Goal: Information Seeking & Learning: Learn about a topic

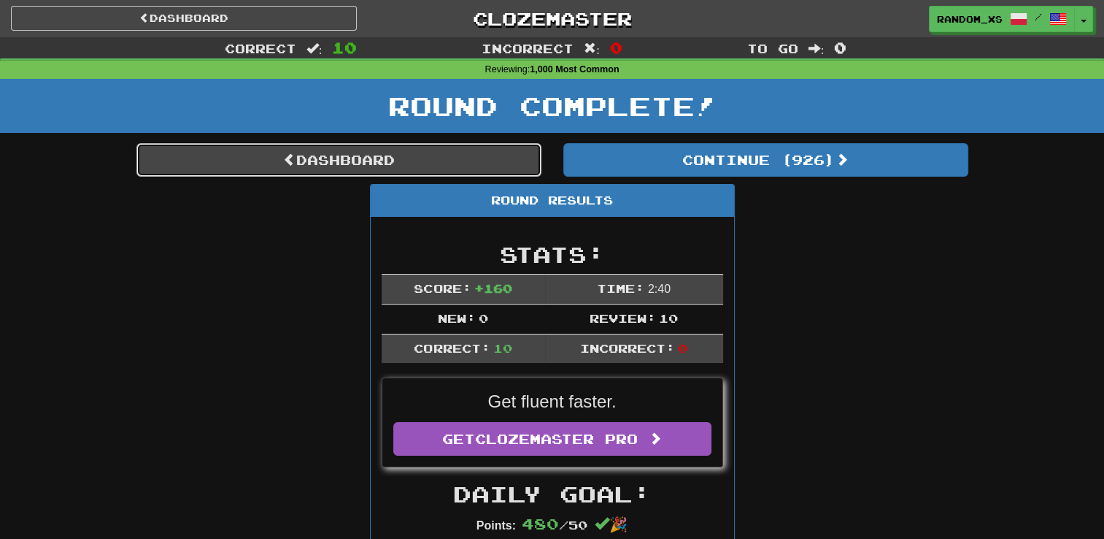
click at [286, 166] on span at bounding box center [289, 159] width 13 height 13
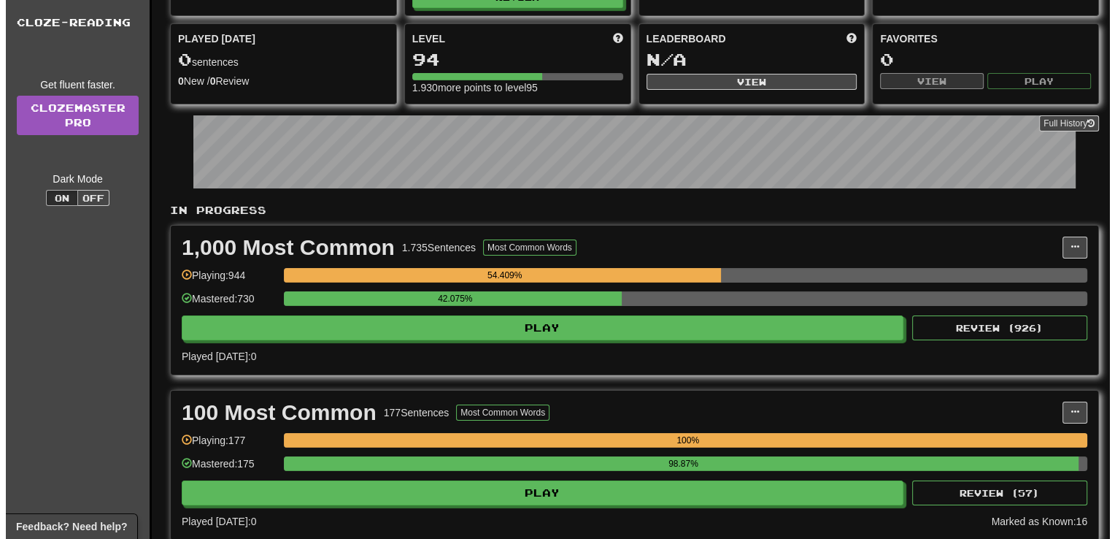
scroll to position [162, 0]
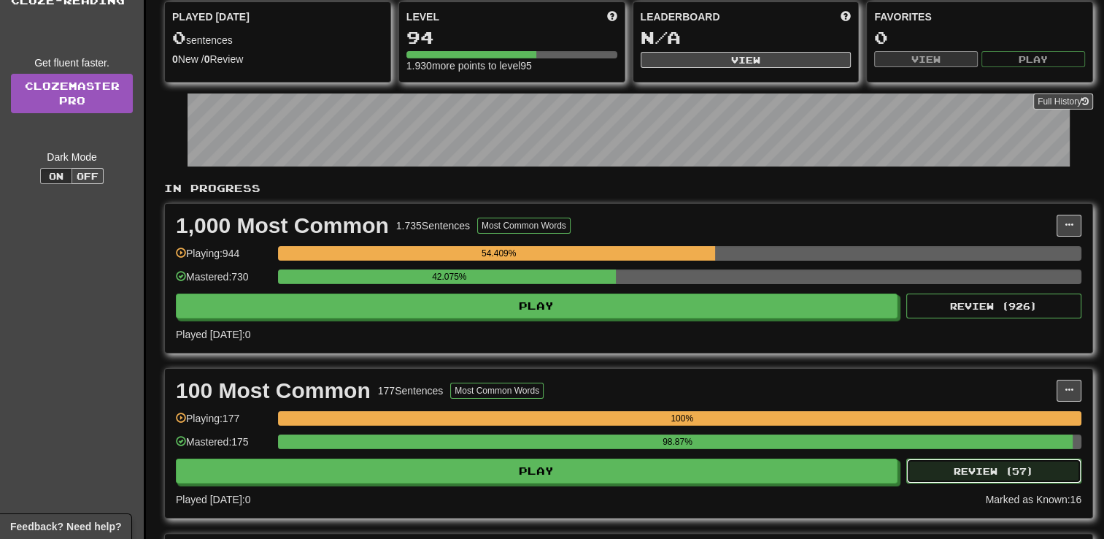
click at [989, 471] on button "Review ( 57 )" at bounding box center [993, 470] width 175 height 25
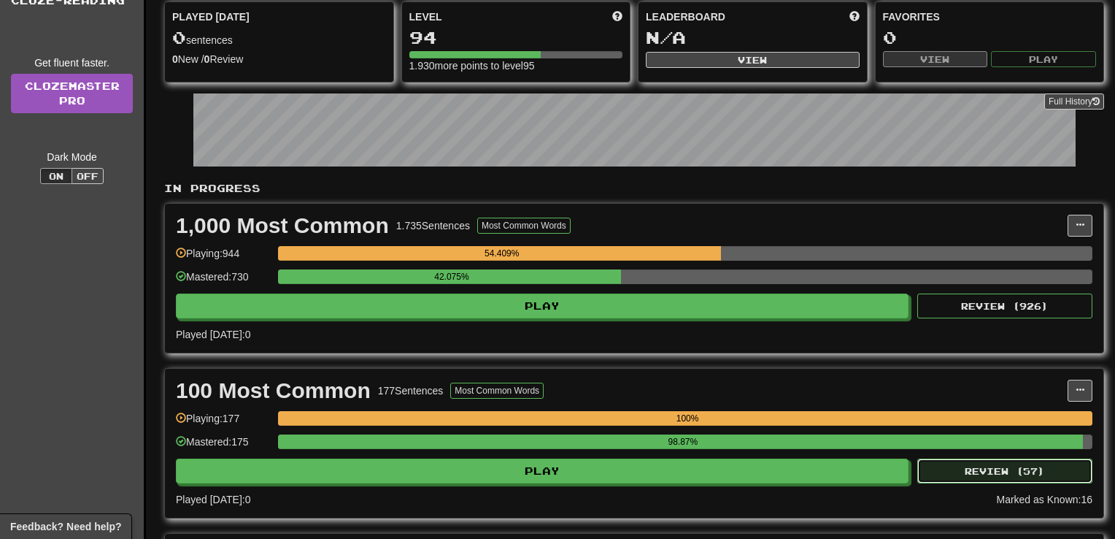
select select "**"
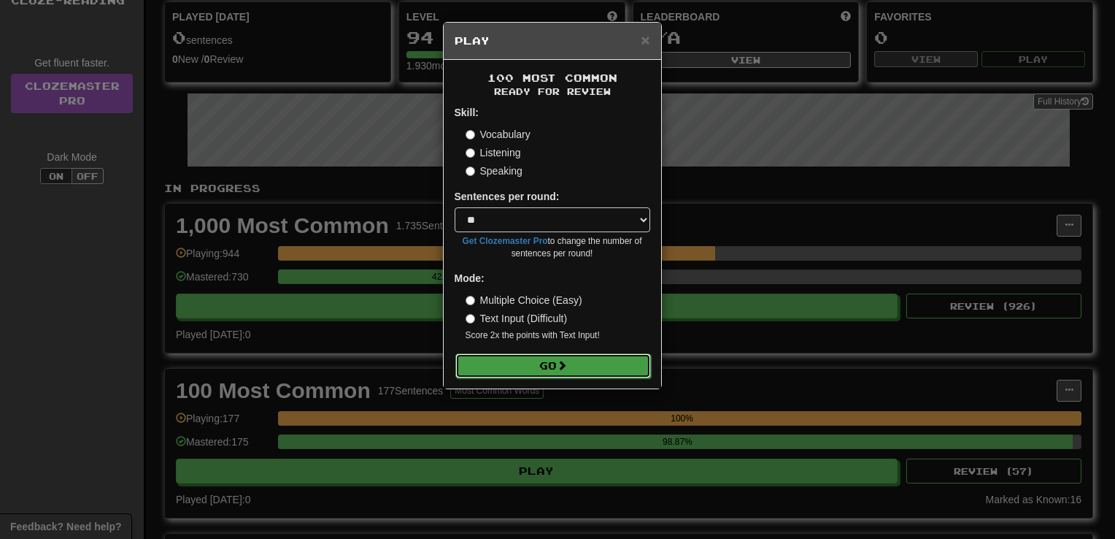
click at [556, 364] on button "Go" at bounding box center [553, 365] width 196 height 25
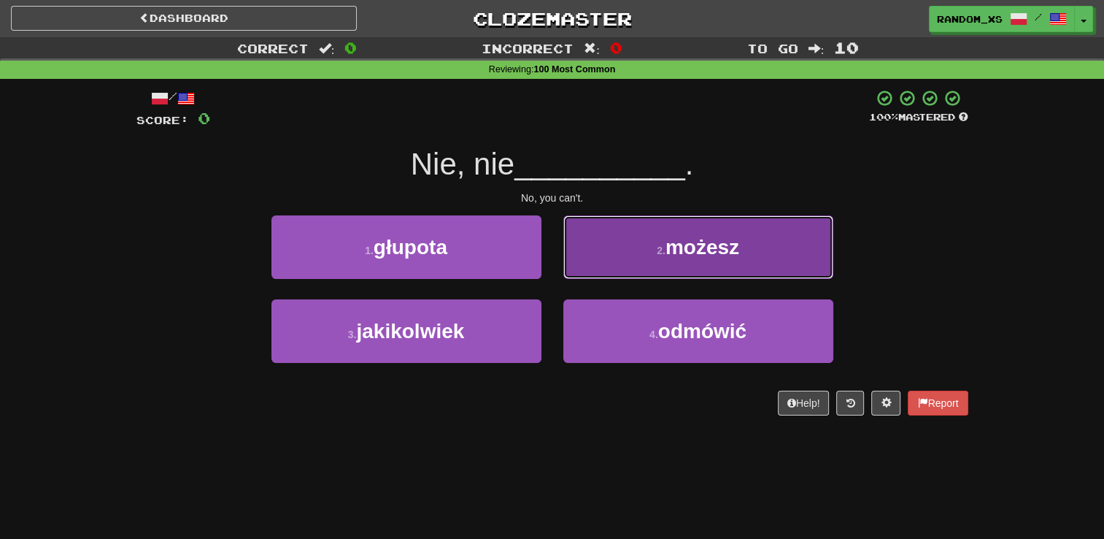
click at [594, 267] on button "2 . możesz" at bounding box center [698, 246] width 270 height 63
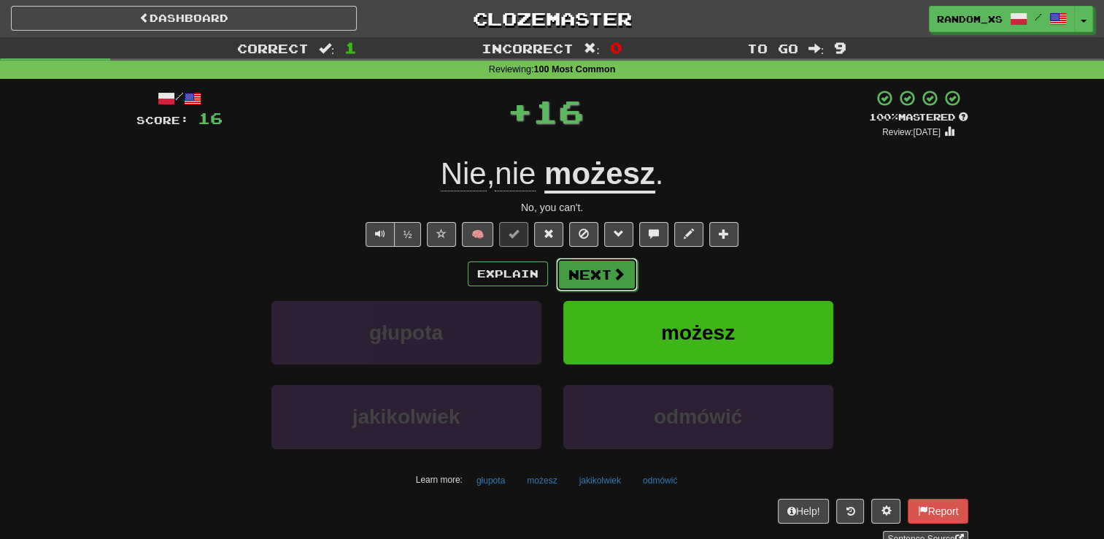
click at [579, 283] on button "Next" at bounding box center [597, 275] width 82 height 34
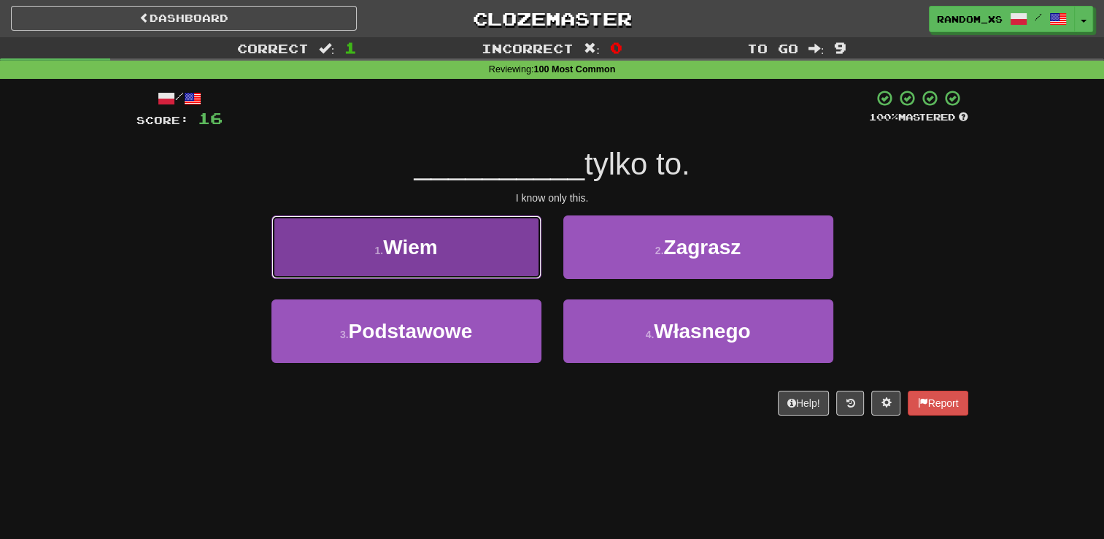
click at [489, 254] on button "1 . Wiem" at bounding box center [406, 246] width 270 height 63
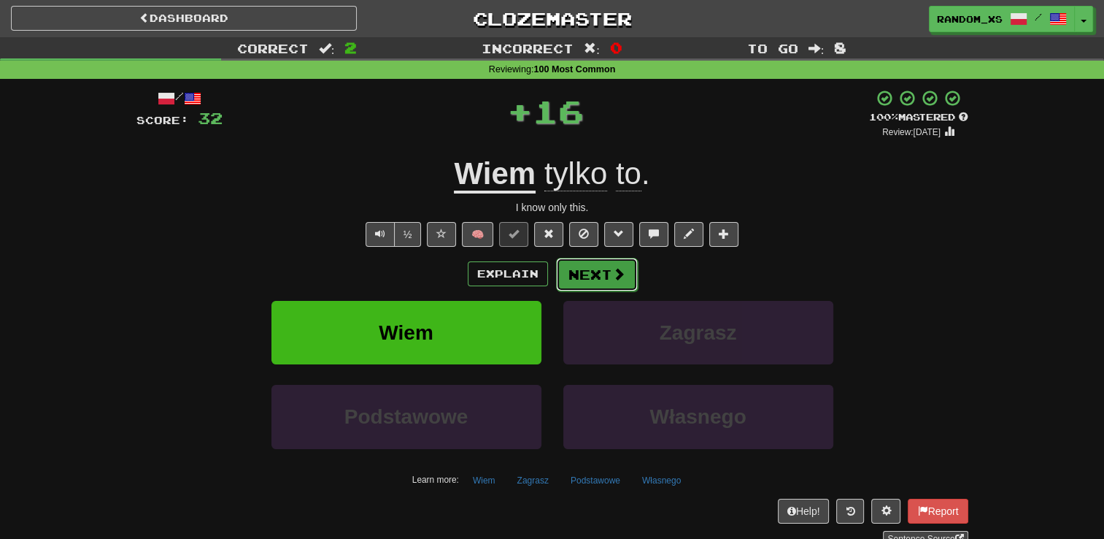
click at [579, 285] on button "Next" at bounding box center [597, 275] width 82 height 34
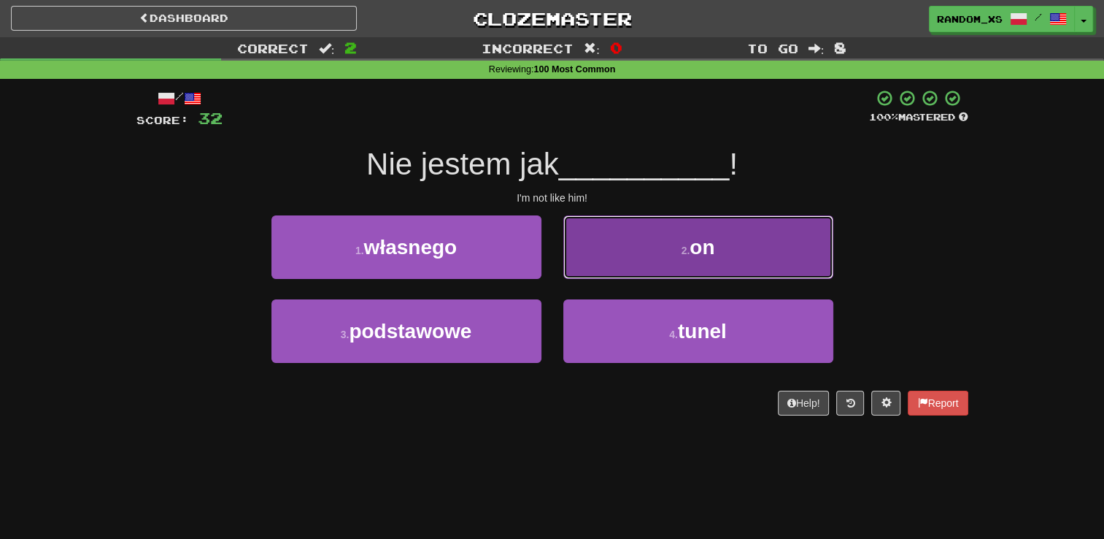
click at [603, 258] on button "2 . on" at bounding box center [698, 246] width 270 height 63
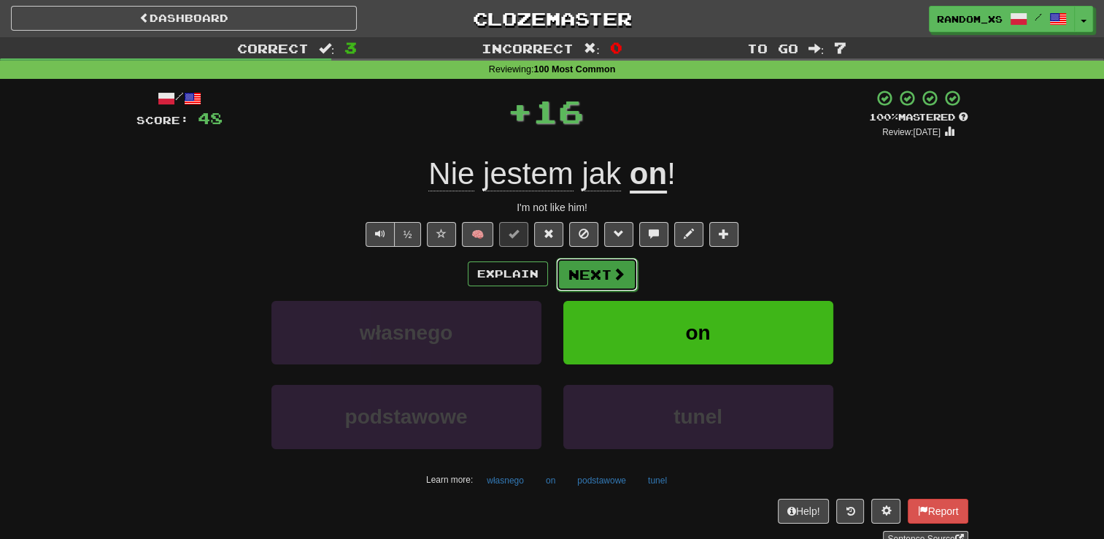
click at [570, 282] on button "Next" at bounding box center [597, 275] width 82 height 34
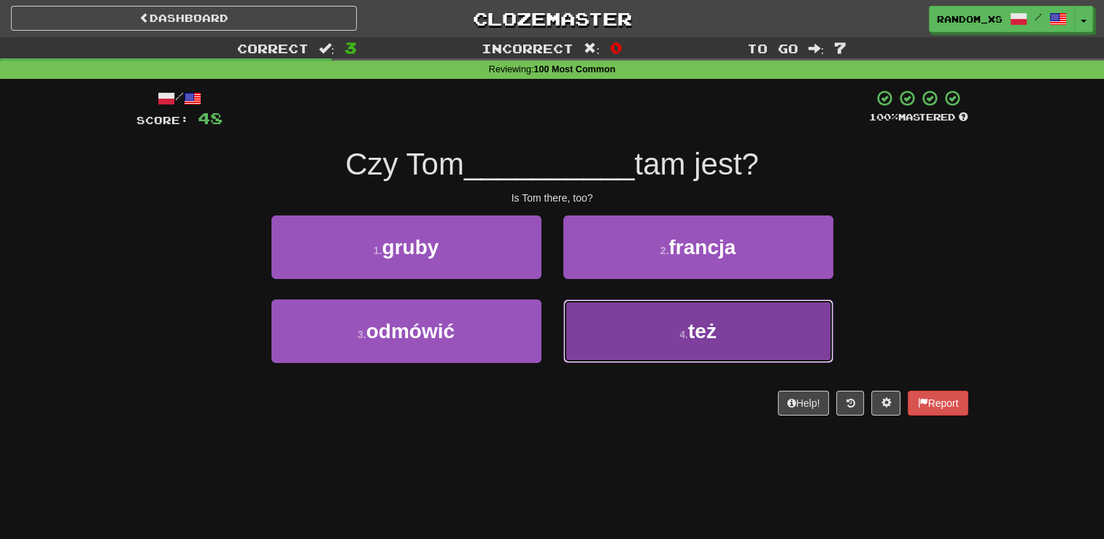
click at [592, 347] on button "4 . też" at bounding box center [698, 330] width 270 height 63
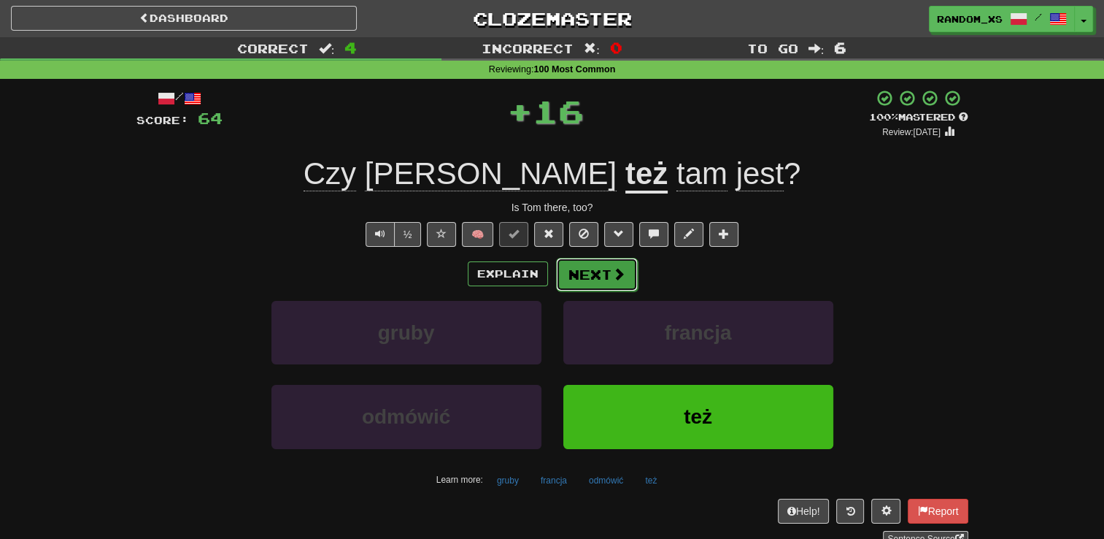
click at [571, 277] on button "Next" at bounding box center [597, 275] width 82 height 34
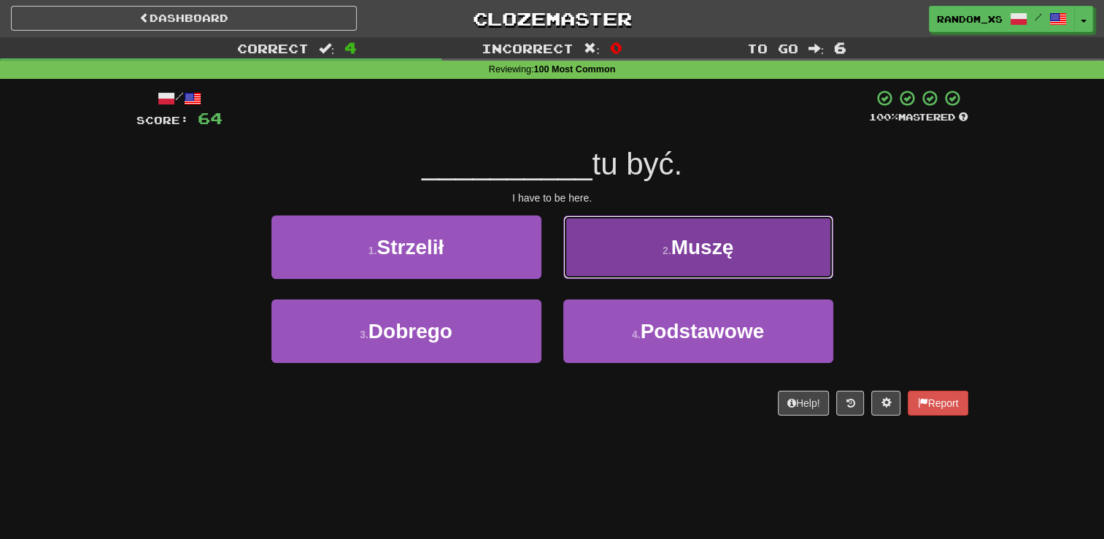
click at [607, 273] on button "2 . Muszę" at bounding box center [698, 246] width 270 height 63
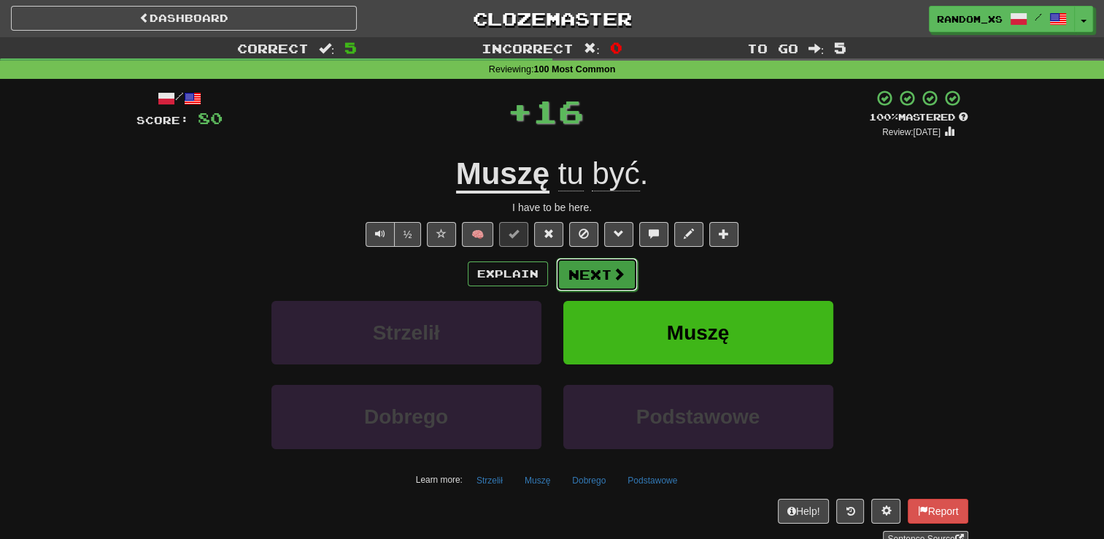
click at [569, 279] on button "Next" at bounding box center [597, 275] width 82 height 34
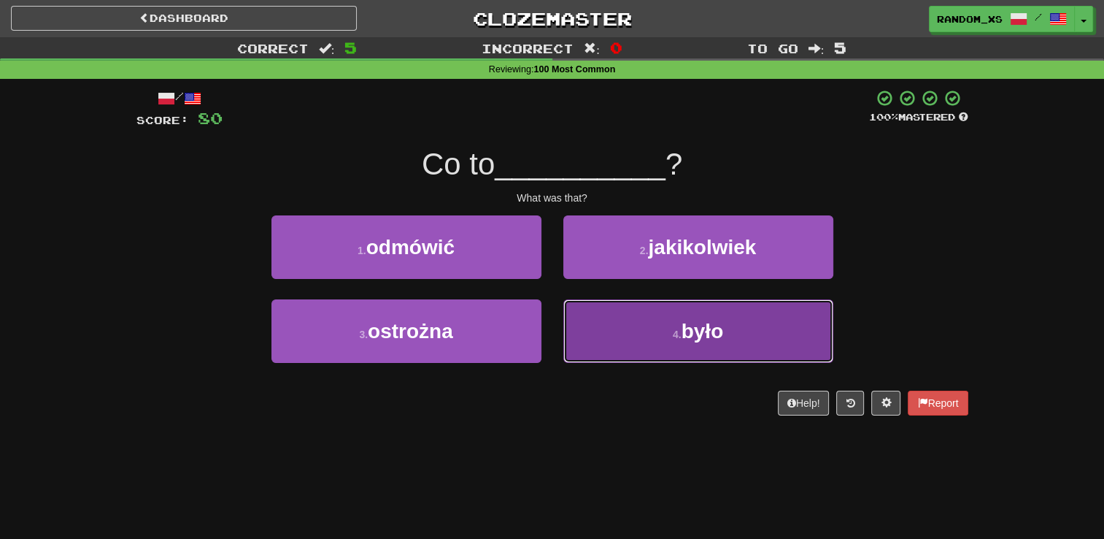
click at [587, 344] on button "4 . było" at bounding box center [698, 330] width 270 height 63
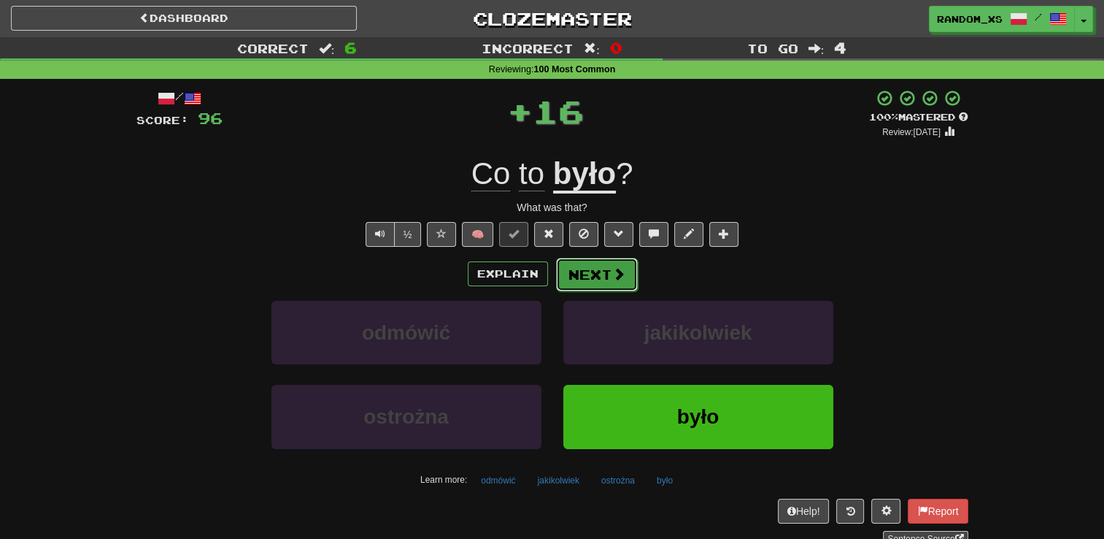
click at [571, 277] on button "Next" at bounding box center [597, 275] width 82 height 34
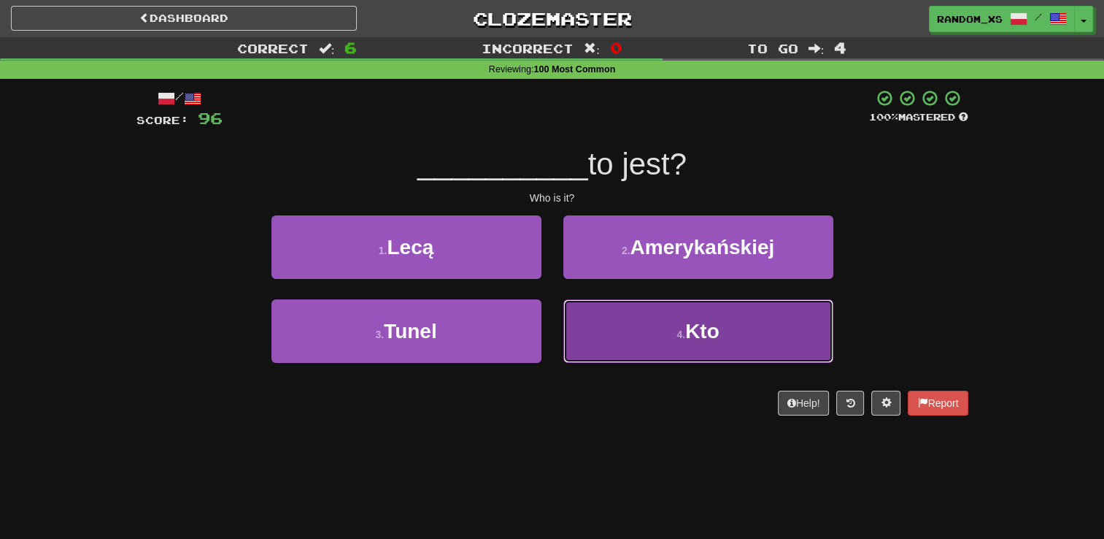
click at [597, 337] on button "4 . Kto" at bounding box center [698, 330] width 270 height 63
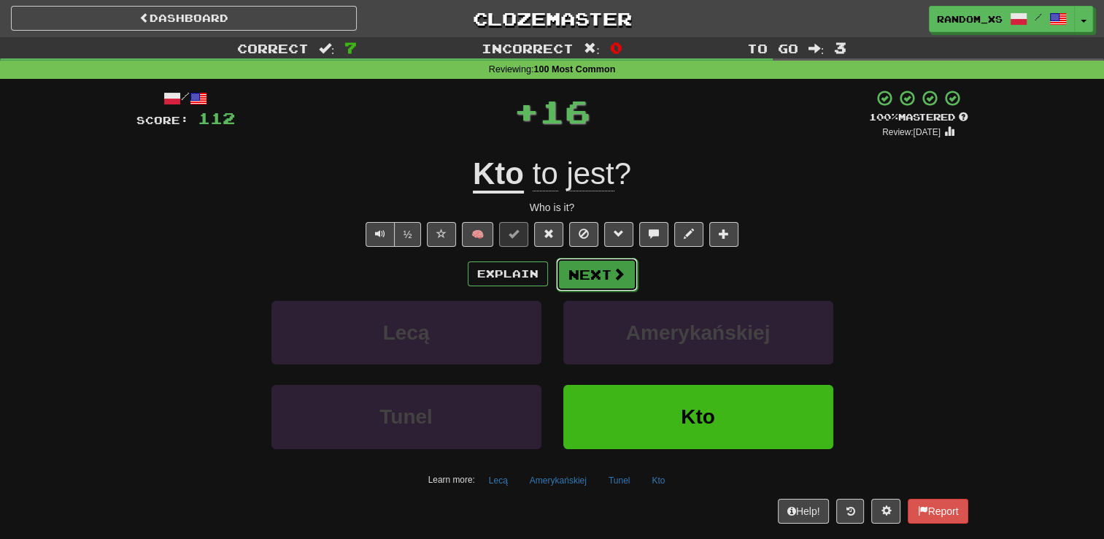
click at [578, 277] on button "Next" at bounding box center [597, 275] width 82 height 34
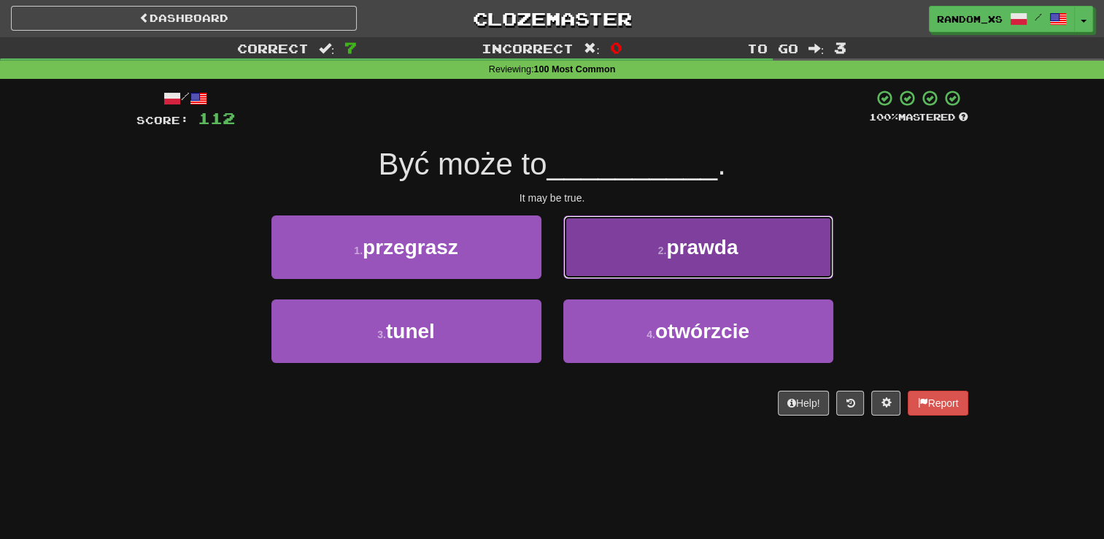
click at [590, 273] on button "2 . prawda" at bounding box center [698, 246] width 270 height 63
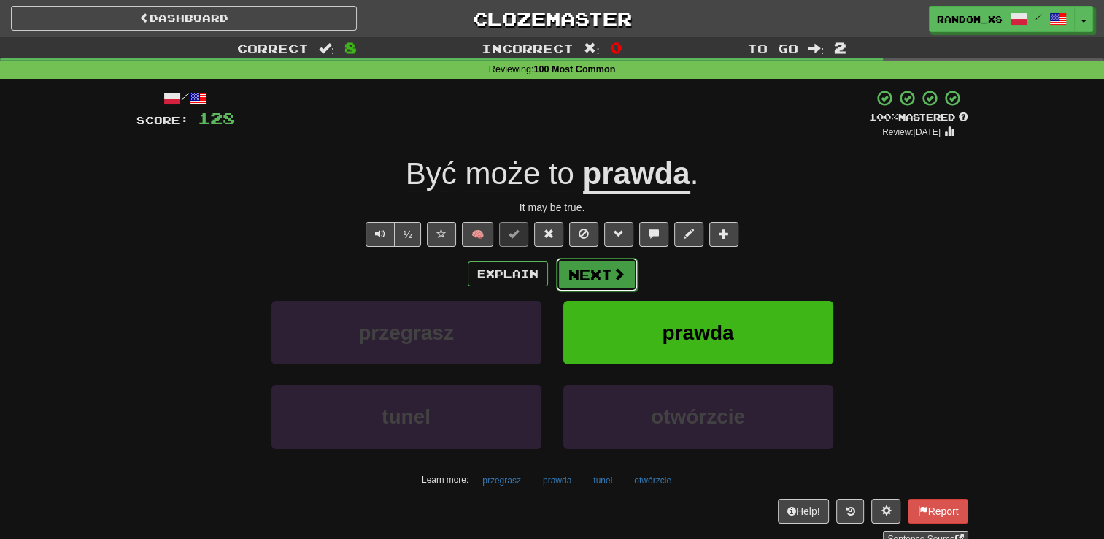
click at [579, 282] on button "Next" at bounding box center [597, 275] width 82 height 34
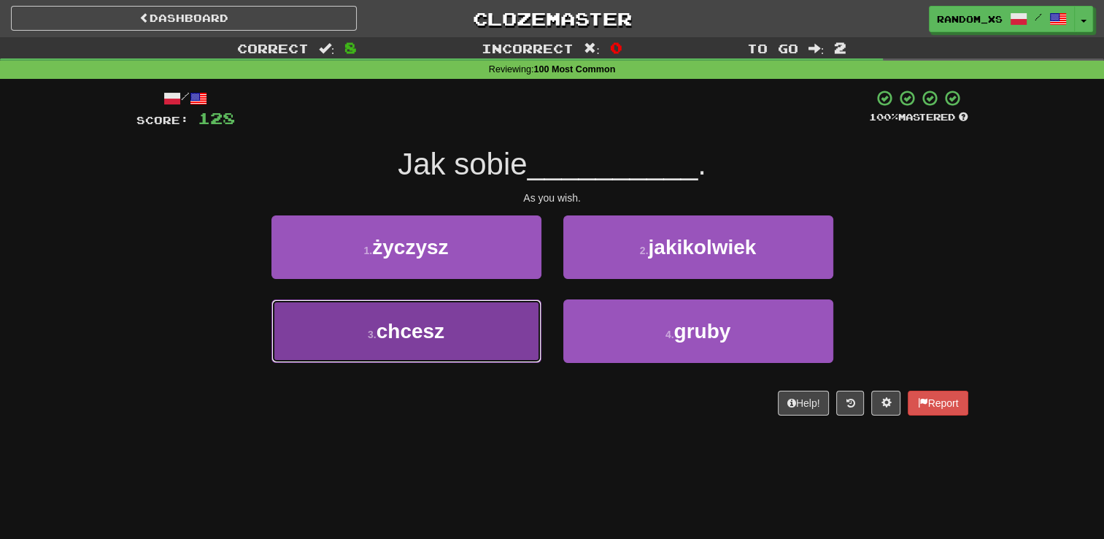
click at [535, 325] on button "3 . chcesz" at bounding box center [406, 330] width 270 height 63
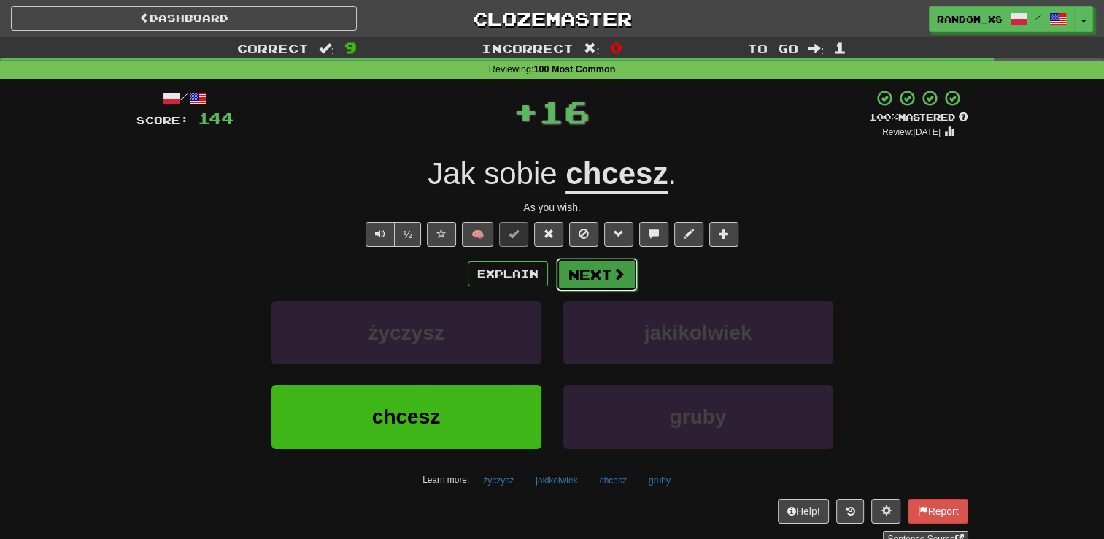
click at [574, 280] on button "Next" at bounding box center [597, 275] width 82 height 34
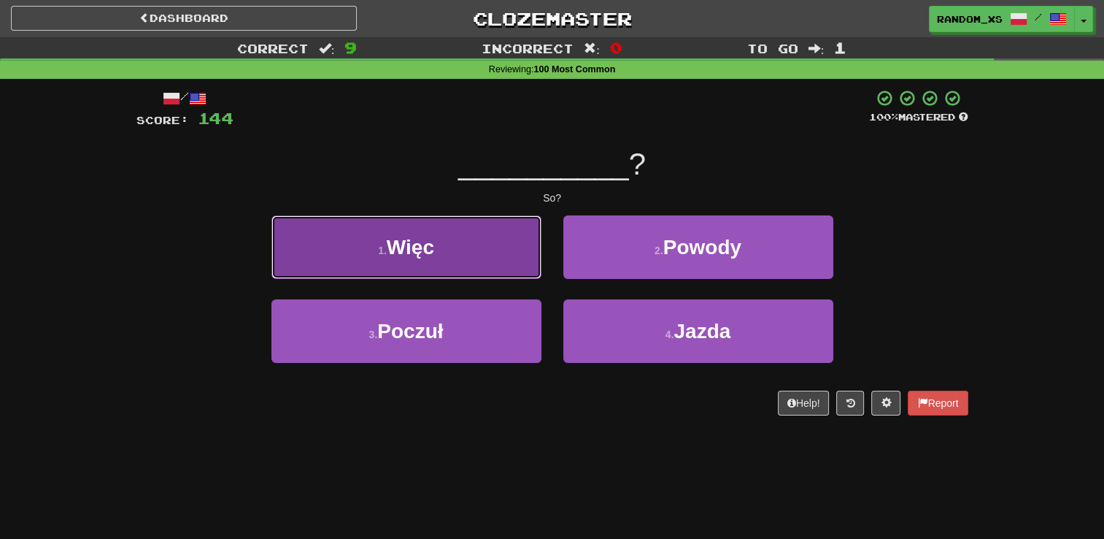
click at [514, 259] on button "1 . Więc" at bounding box center [406, 246] width 270 height 63
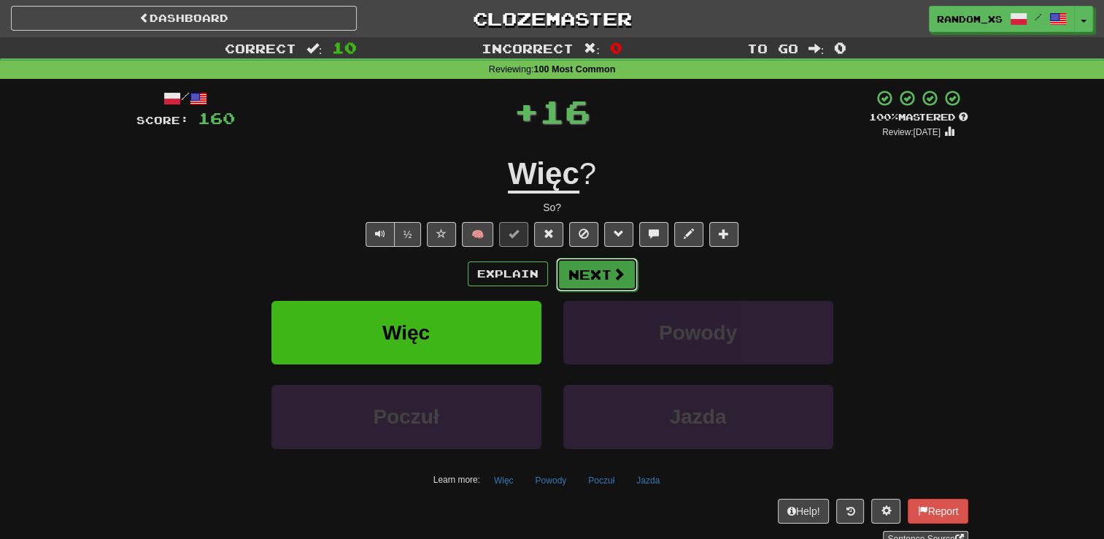
click at [584, 274] on button "Next" at bounding box center [597, 275] width 82 height 34
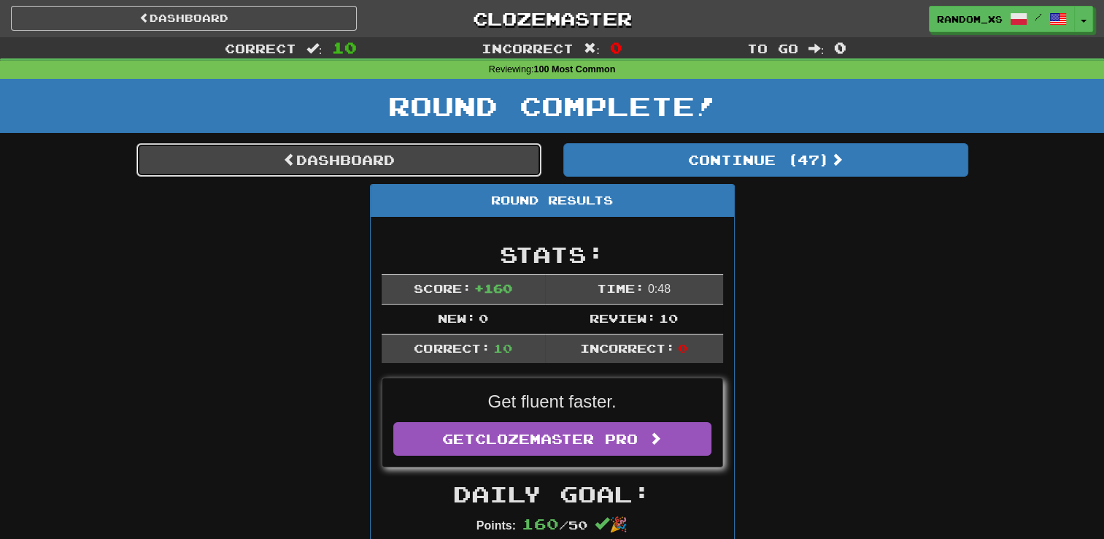
click at [347, 155] on link "Dashboard" at bounding box center [338, 160] width 405 height 34
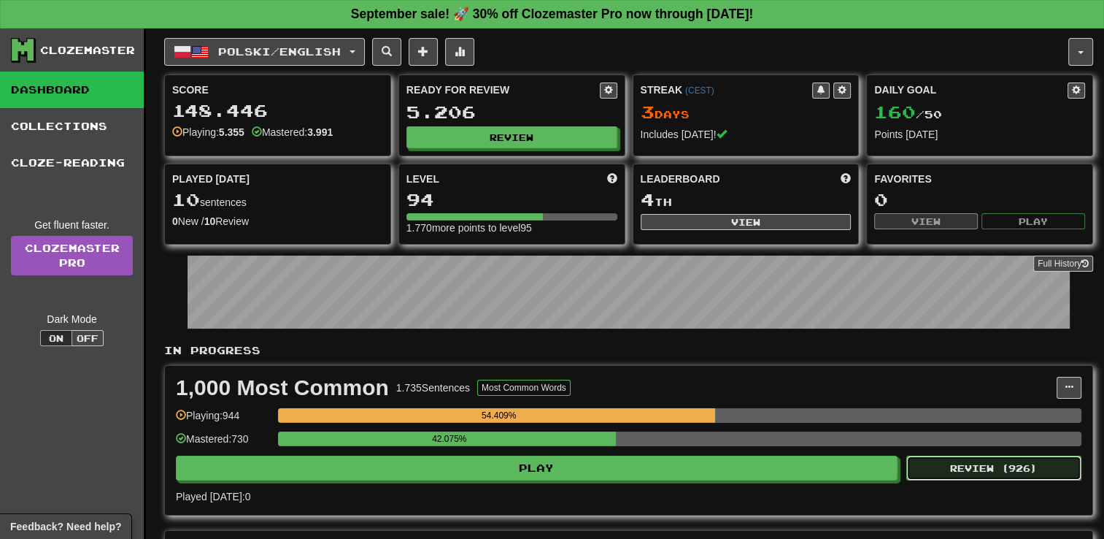
click at [992, 468] on button "Review ( 926 )" at bounding box center [993, 467] width 175 height 25
select select "**"
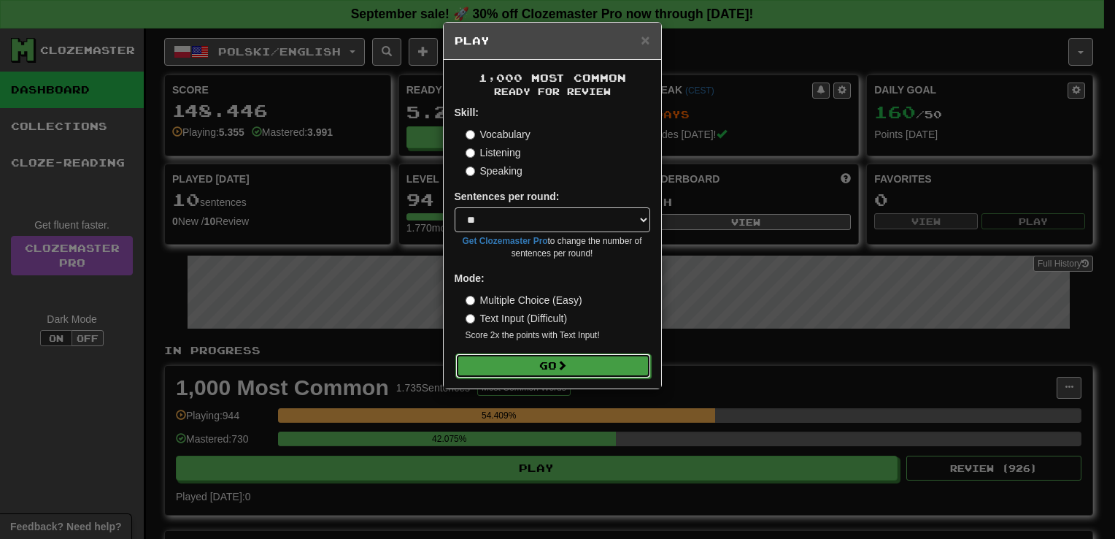
click at [563, 368] on span at bounding box center [562, 365] width 10 height 10
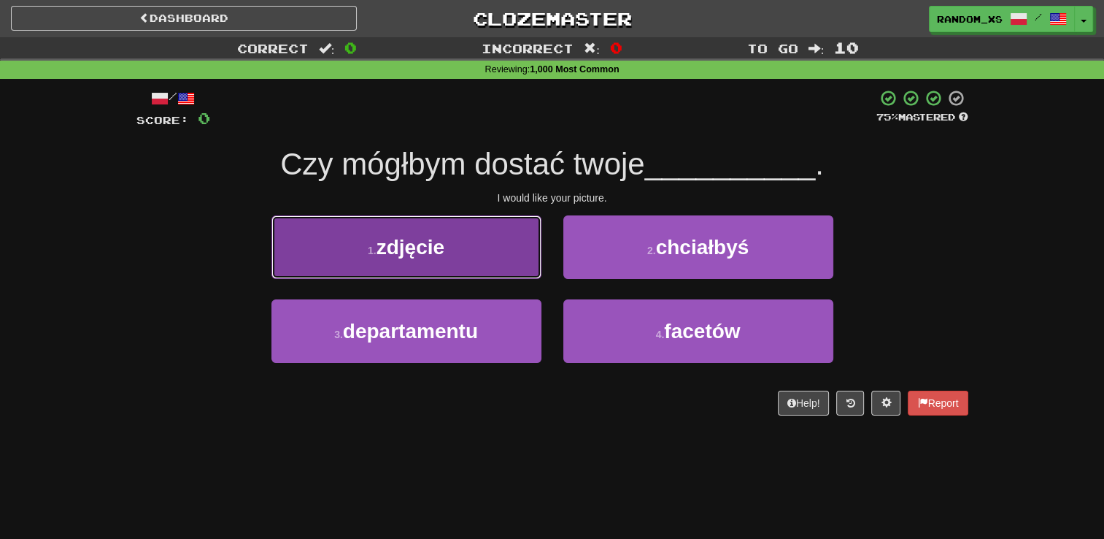
click at [491, 244] on button "1 . zdjęcie" at bounding box center [406, 246] width 270 height 63
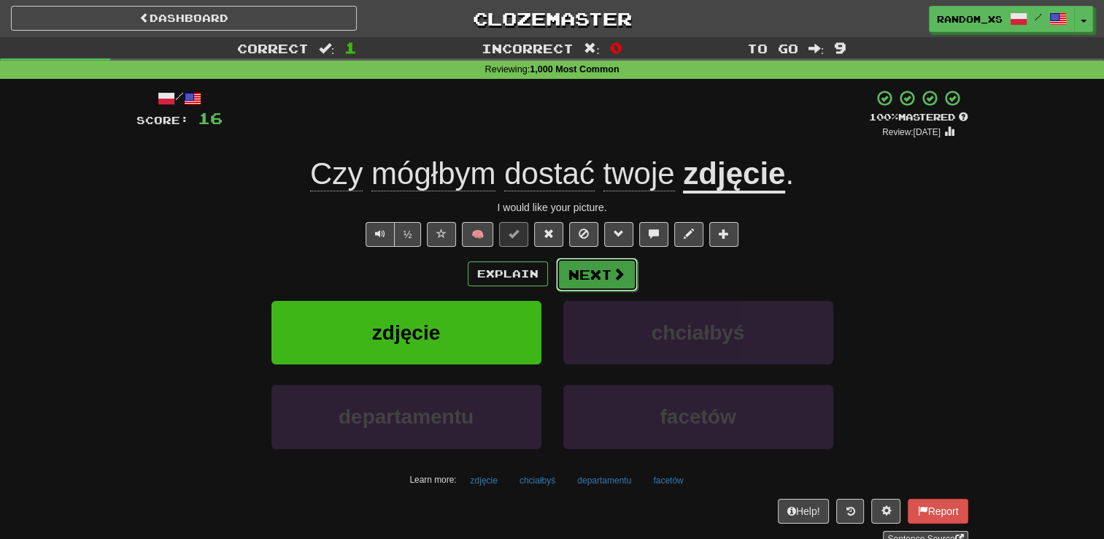
click at [595, 272] on button "Next" at bounding box center [597, 275] width 82 height 34
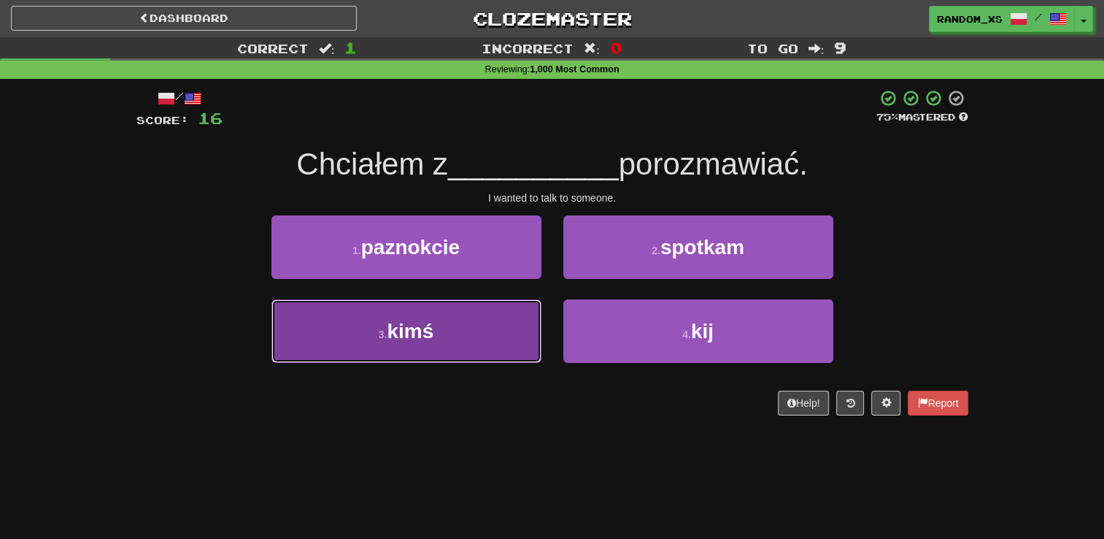
click at [494, 336] on button "3 . kimś" at bounding box center [406, 330] width 270 height 63
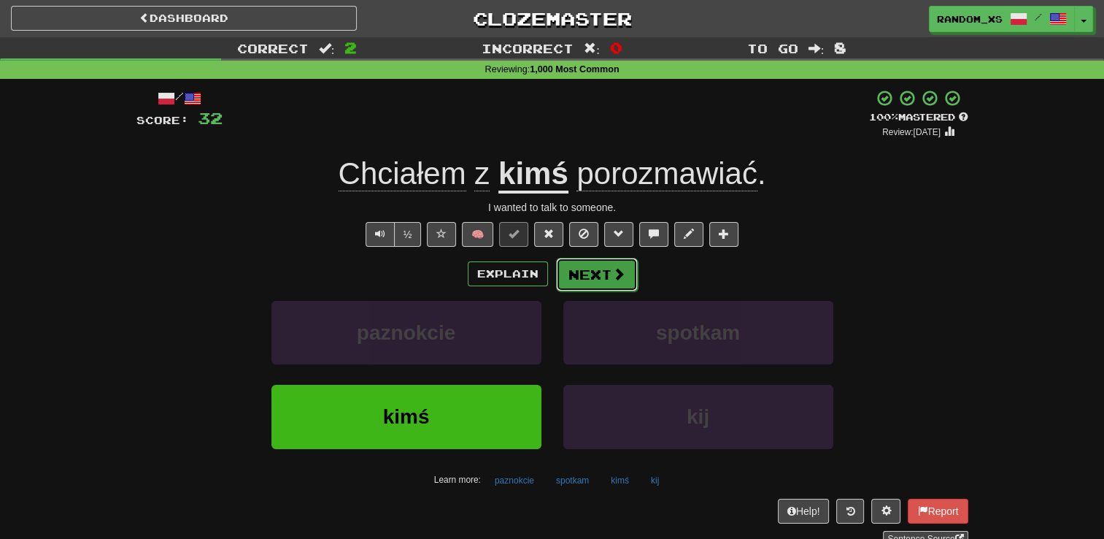
click at [595, 286] on button "Next" at bounding box center [597, 275] width 82 height 34
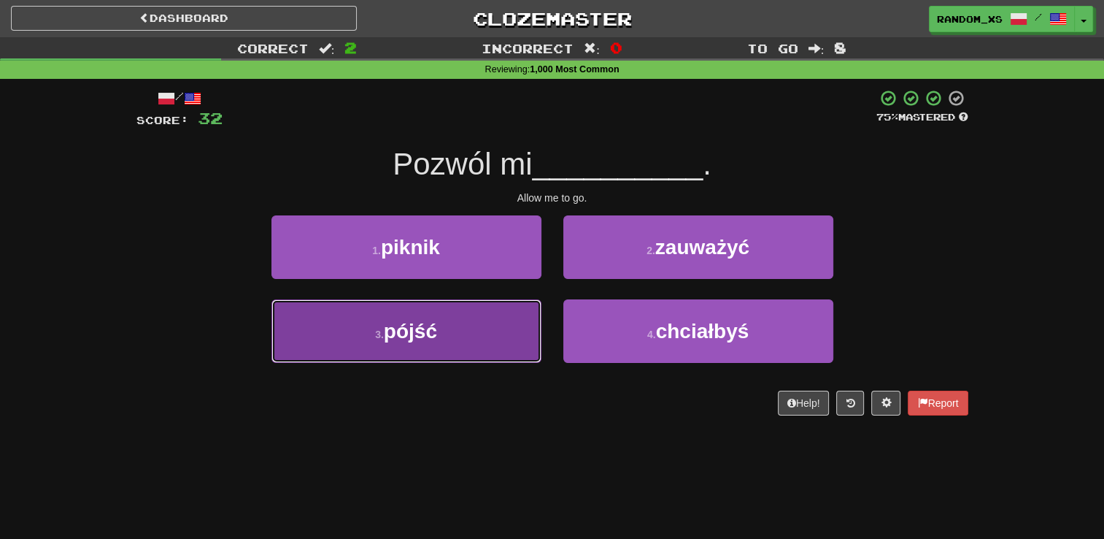
click at [485, 343] on button "3 . pójść" at bounding box center [406, 330] width 270 height 63
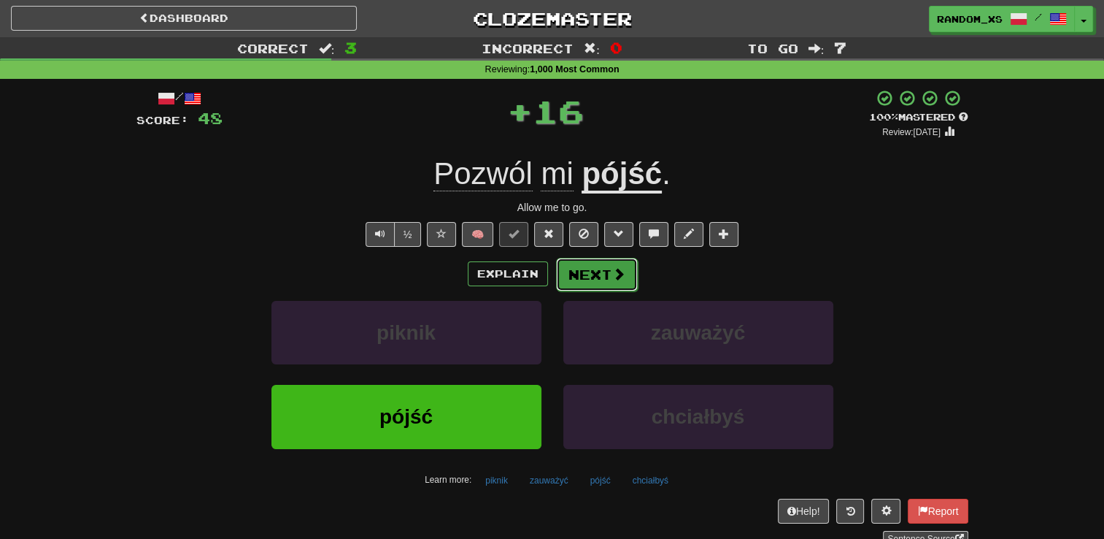
click at [576, 270] on button "Next" at bounding box center [597, 275] width 82 height 34
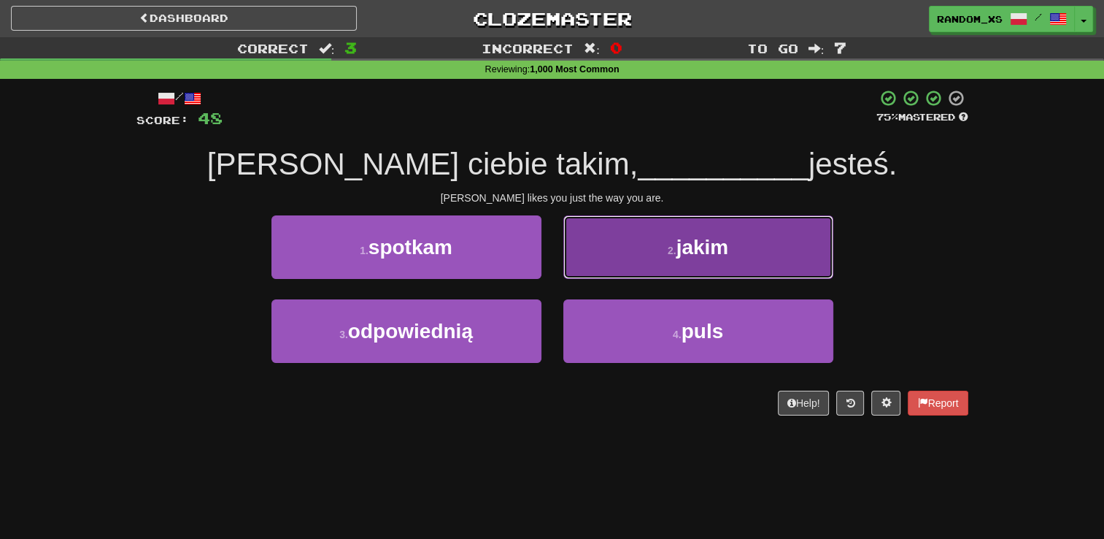
click at [590, 266] on button "2 . jakim" at bounding box center [698, 246] width 270 height 63
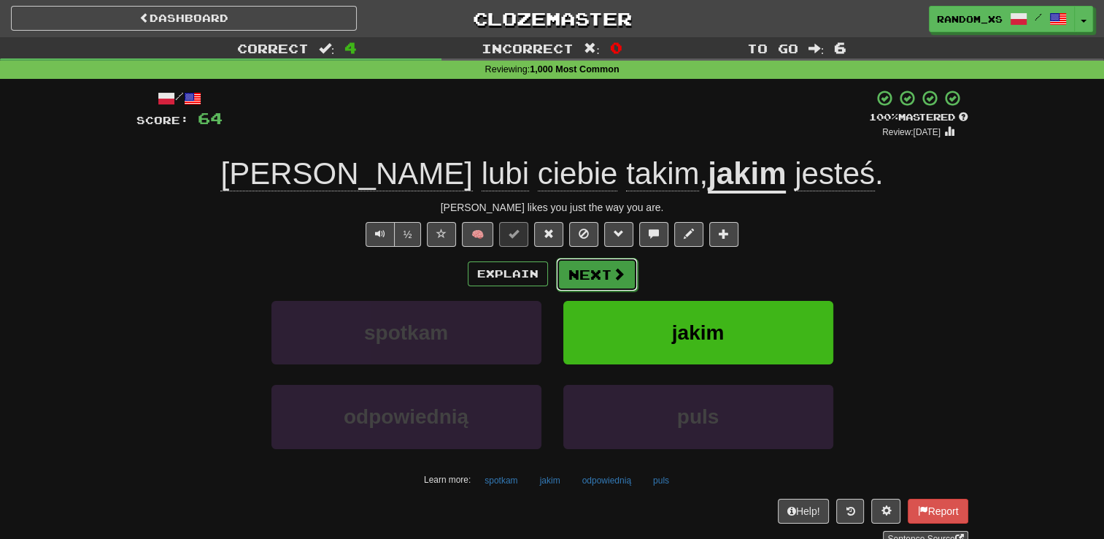
click at [571, 280] on button "Next" at bounding box center [597, 275] width 82 height 34
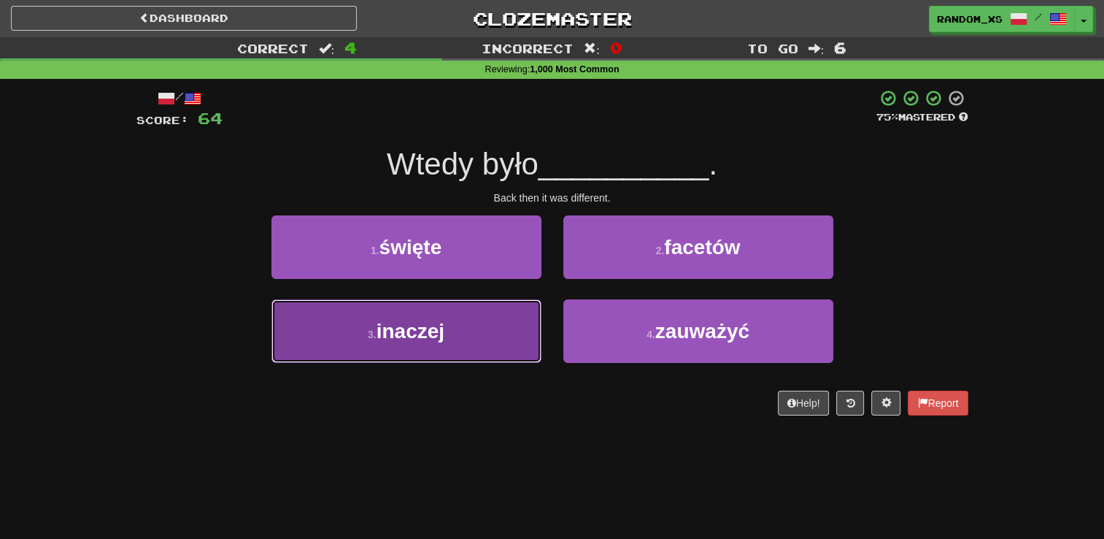
click at [517, 332] on button "3 . inaczej" at bounding box center [406, 330] width 270 height 63
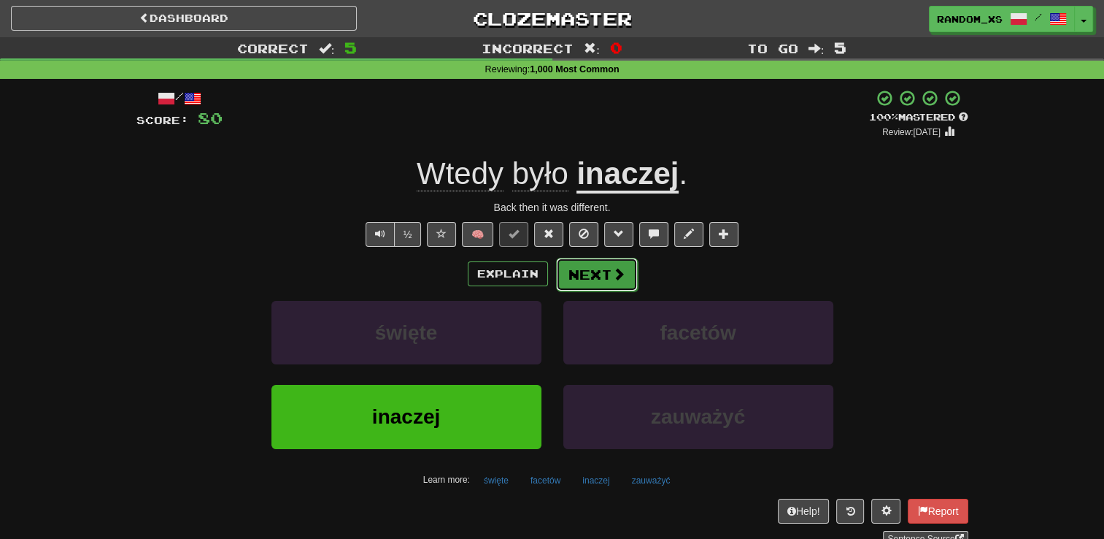
click at [582, 279] on button "Next" at bounding box center [597, 275] width 82 height 34
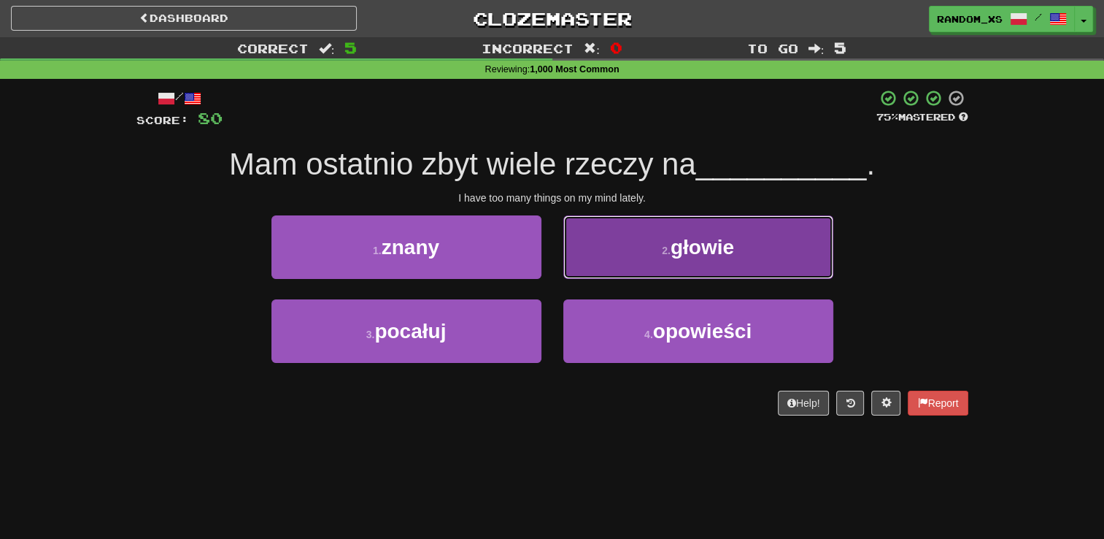
click at [593, 252] on button "2 . głowie" at bounding box center [698, 246] width 270 height 63
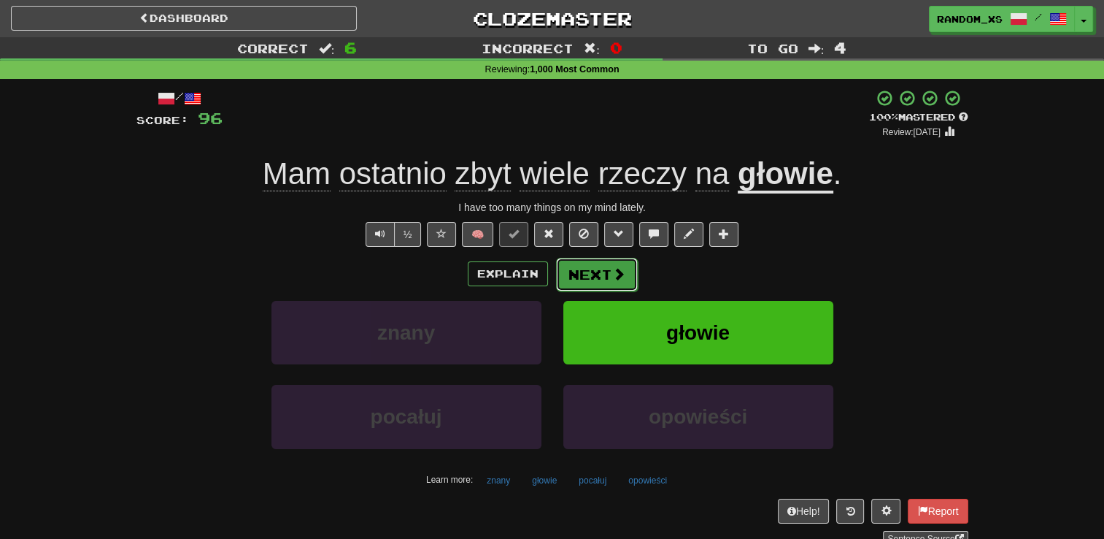
click at [601, 274] on button "Next" at bounding box center [597, 275] width 82 height 34
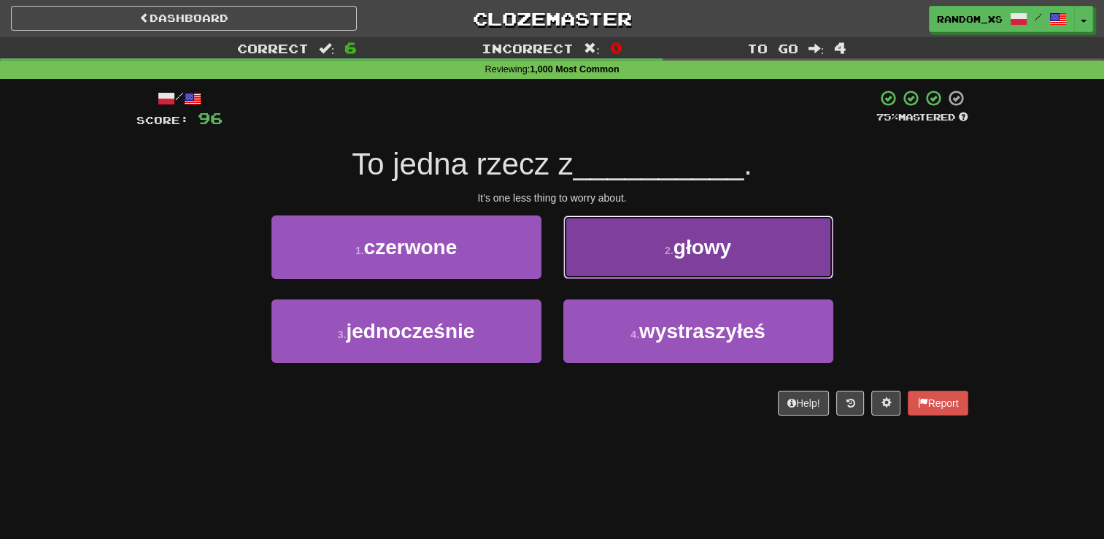
click at [598, 273] on button "2 . głowy" at bounding box center [698, 246] width 270 height 63
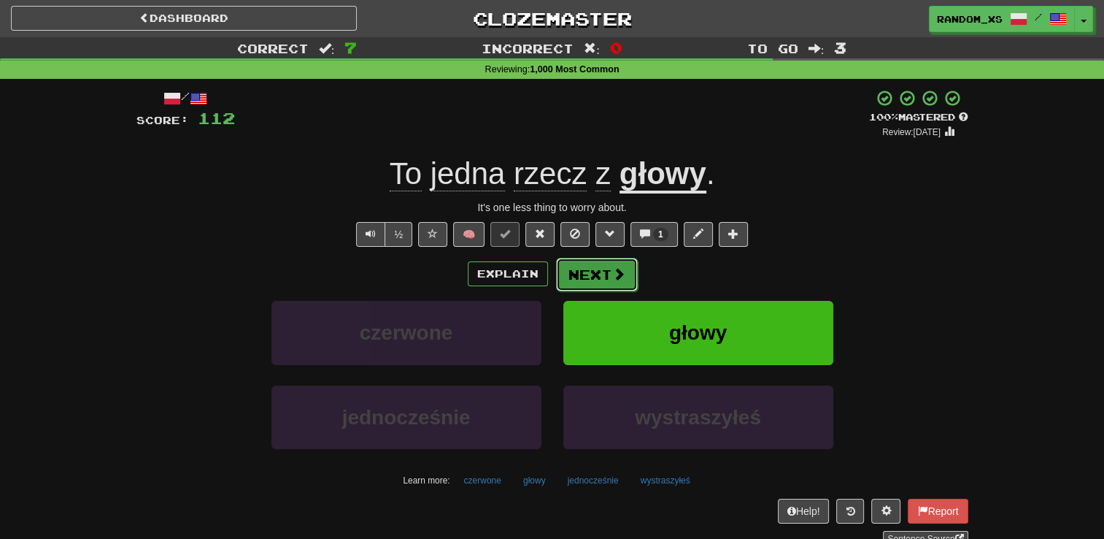
click at [560, 281] on button "Next" at bounding box center [597, 275] width 82 height 34
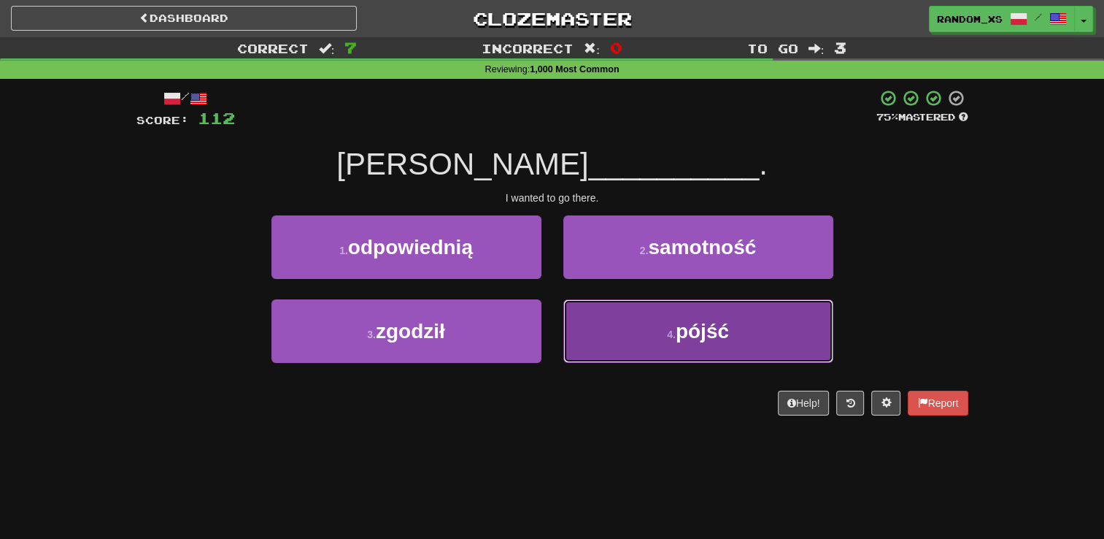
click at [594, 325] on button "4 . pójść" at bounding box center [698, 330] width 270 height 63
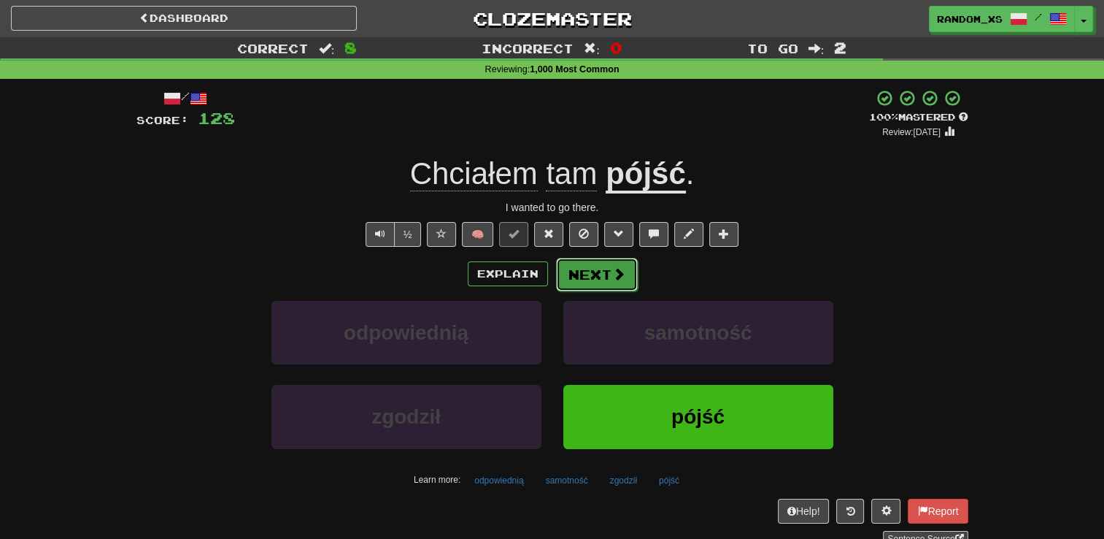
click at [584, 277] on button "Next" at bounding box center [597, 275] width 82 height 34
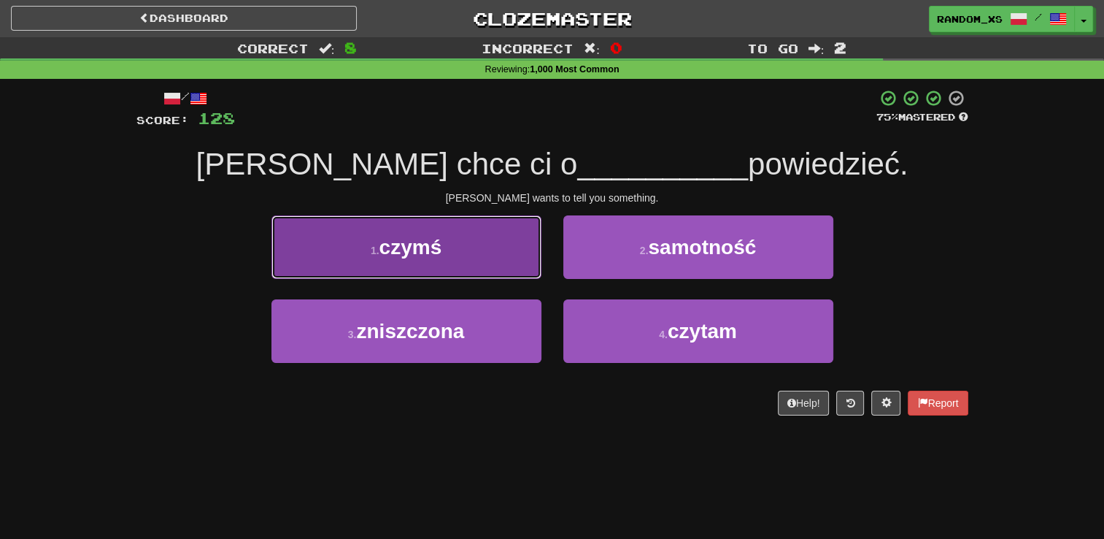
click at [519, 260] on button "1 . czymś" at bounding box center [406, 246] width 270 height 63
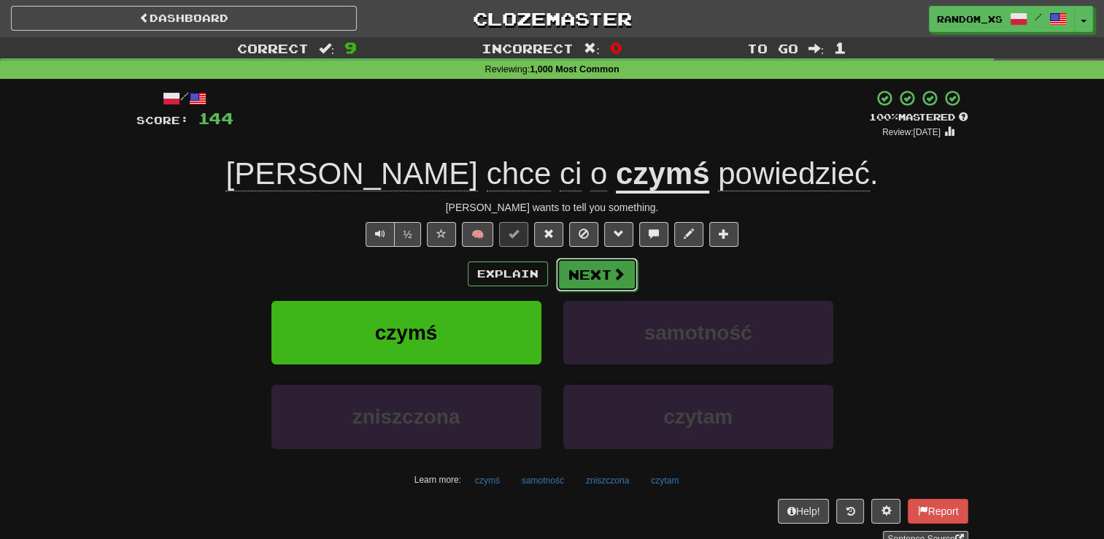
click at [585, 273] on button "Next" at bounding box center [597, 275] width 82 height 34
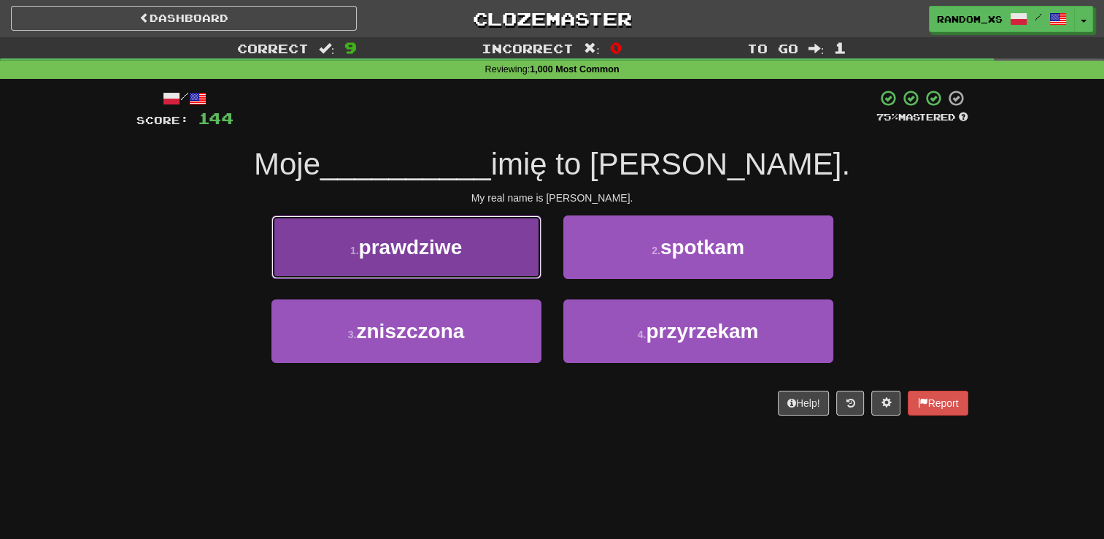
click at [508, 261] on button "1 . prawdziwe" at bounding box center [406, 246] width 270 height 63
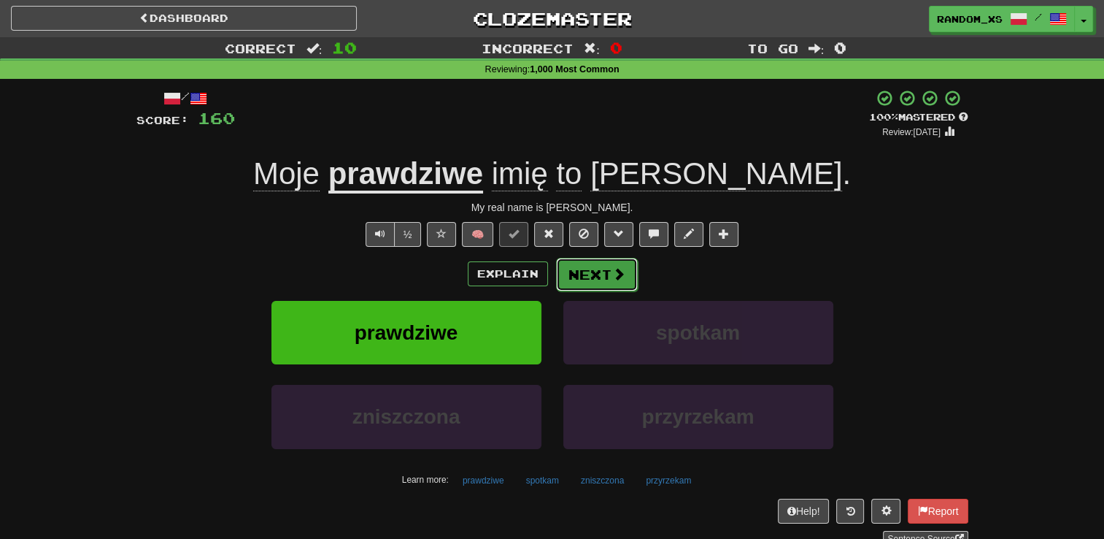
click at [593, 283] on button "Next" at bounding box center [597, 275] width 82 height 34
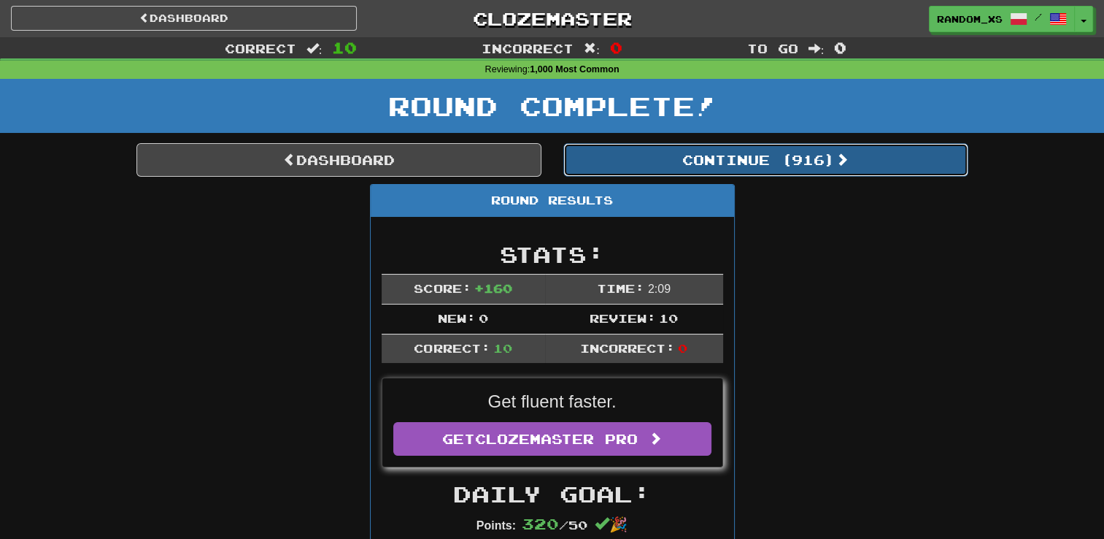
click at [661, 165] on button "Continue ( 916 )" at bounding box center [765, 160] width 405 height 34
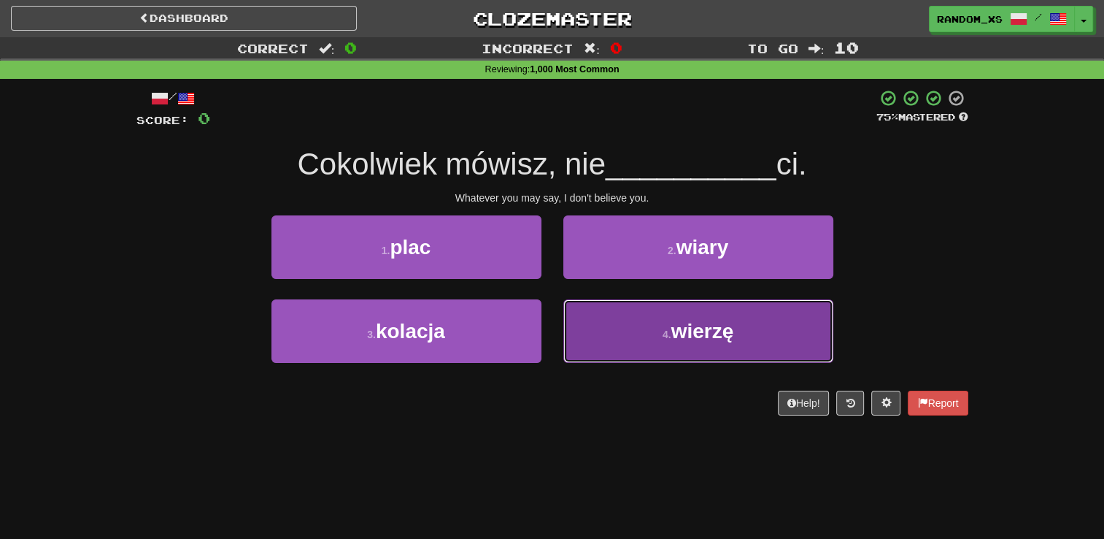
click at [602, 351] on button "4 . wierzę" at bounding box center [698, 330] width 270 height 63
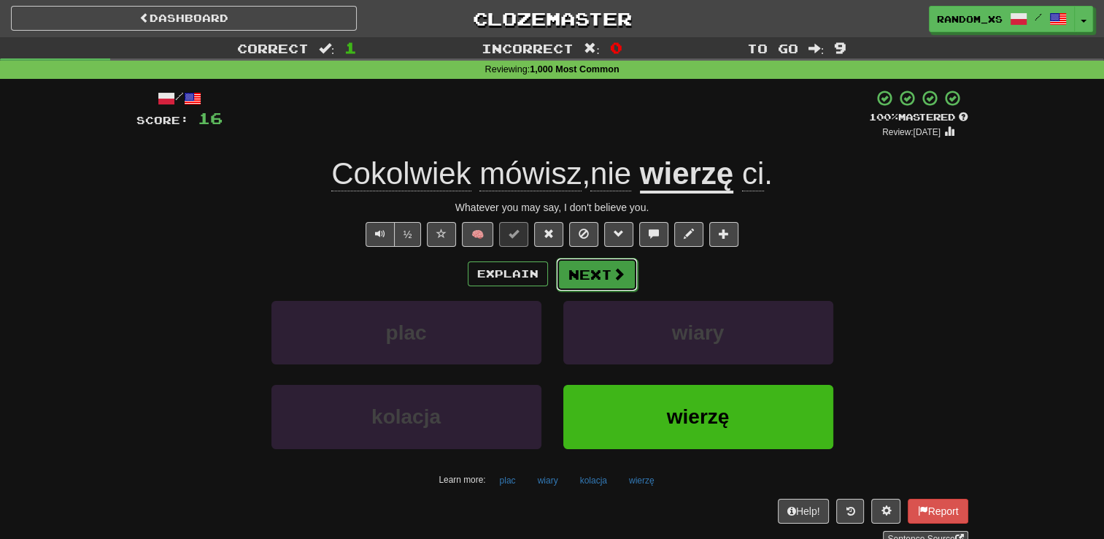
click at [579, 274] on button "Next" at bounding box center [597, 275] width 82 height 34
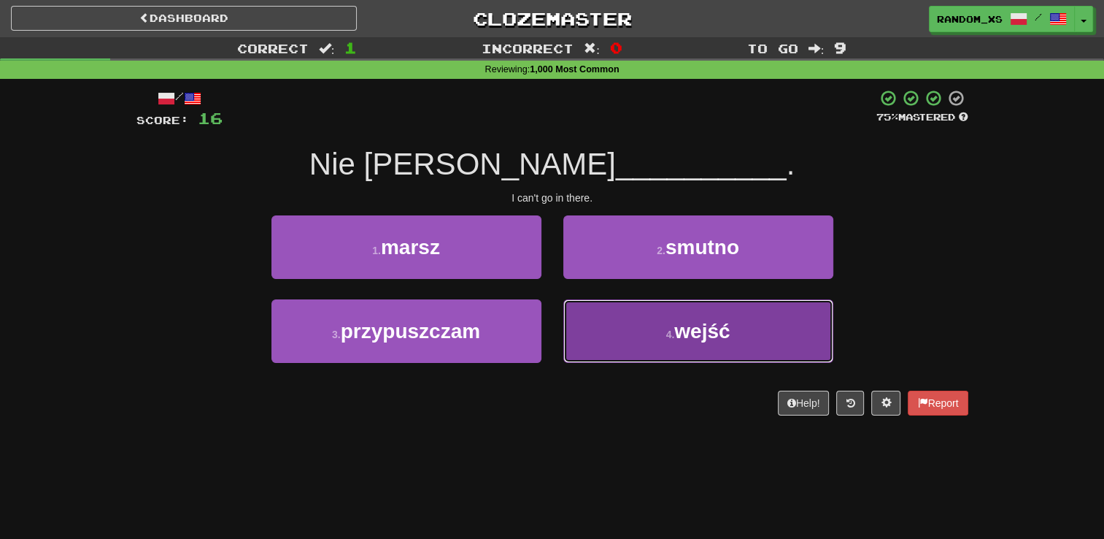
click at [601, 346] on button "4 . wejść" at bounding box center [698, 330] width 270 height 63
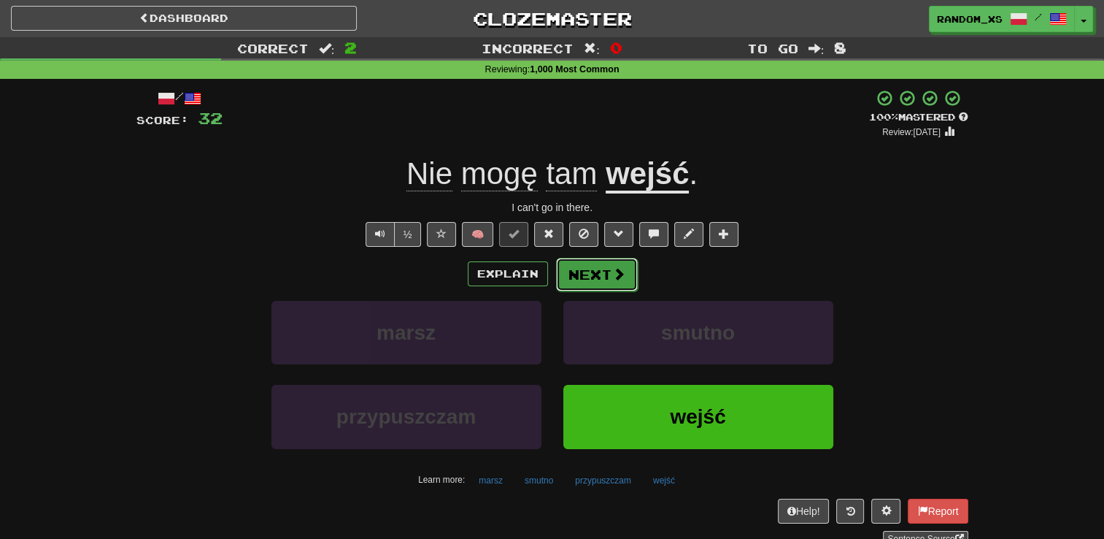
click at [581, 279] on button "Next" at bounding box center [597, 275] width 82 height 34
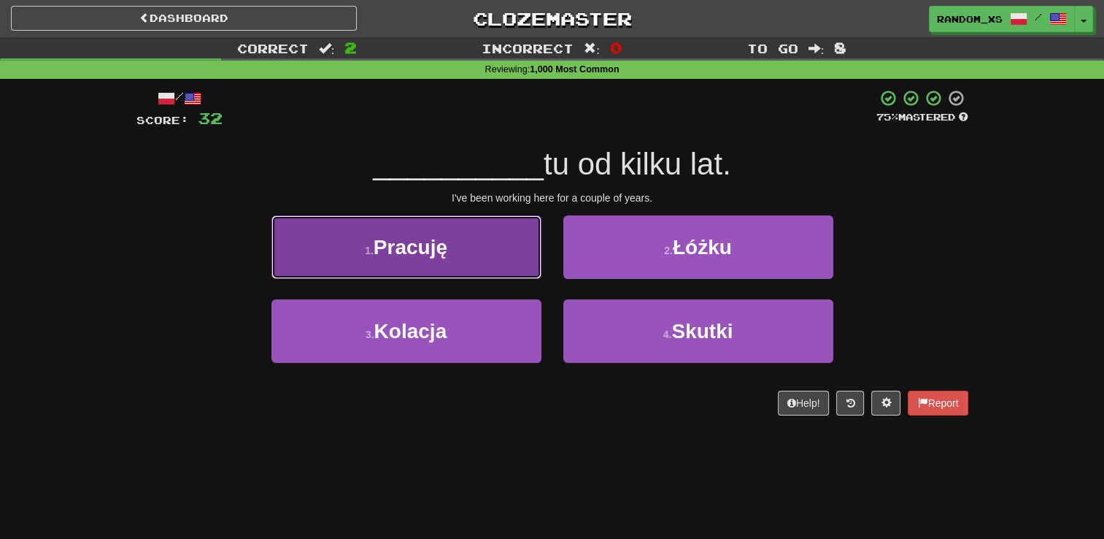
click at [490, 260] on button "1 . Pracuję" at bounding box center [406, 246] width 270 height 63
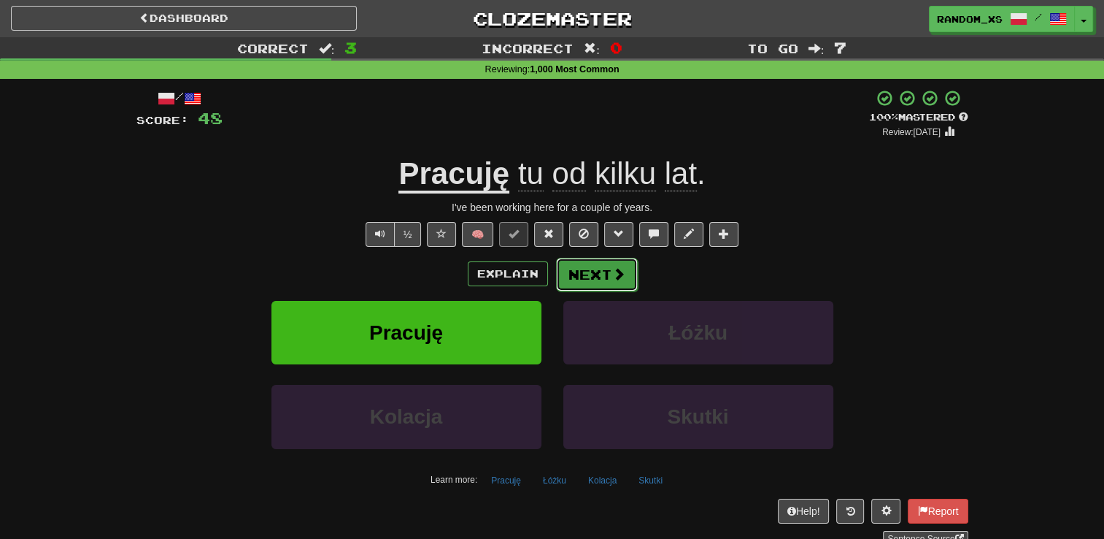
click at [578, 273] on button "Next" at bounding box center [597, 275] width 82 height 34
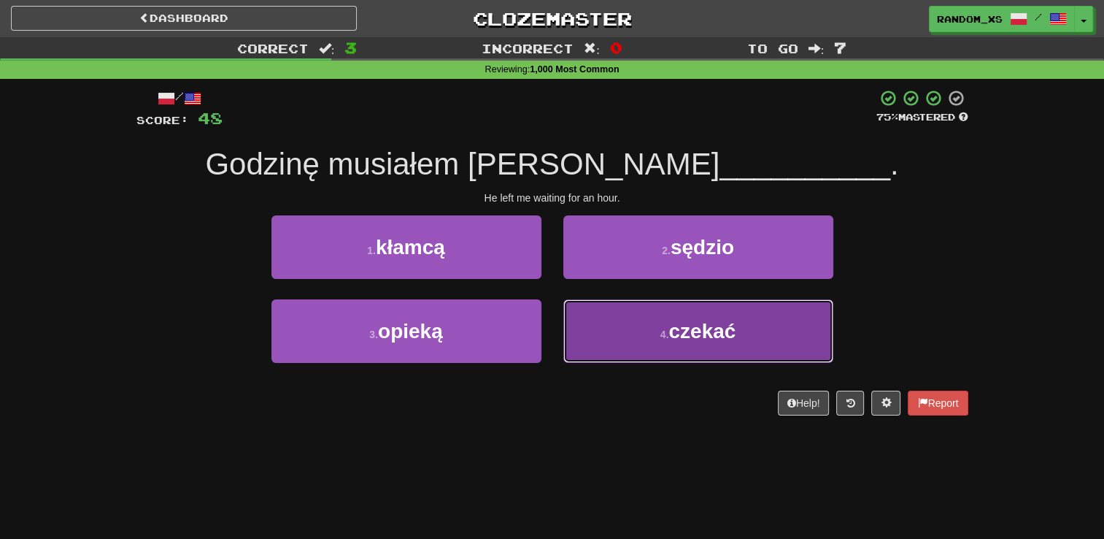
click at [600, 339] on button "4 . czekać" at bounding box center [698, 330] width 270 height 63
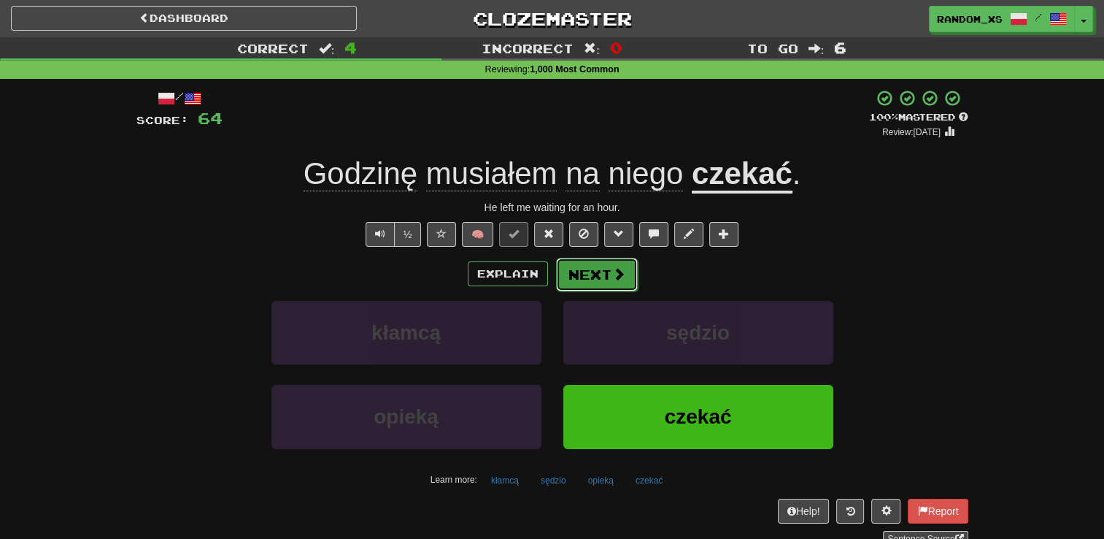
click at [590, 282] on button "Next" at bounding box center [597, 275] width 82 height 34
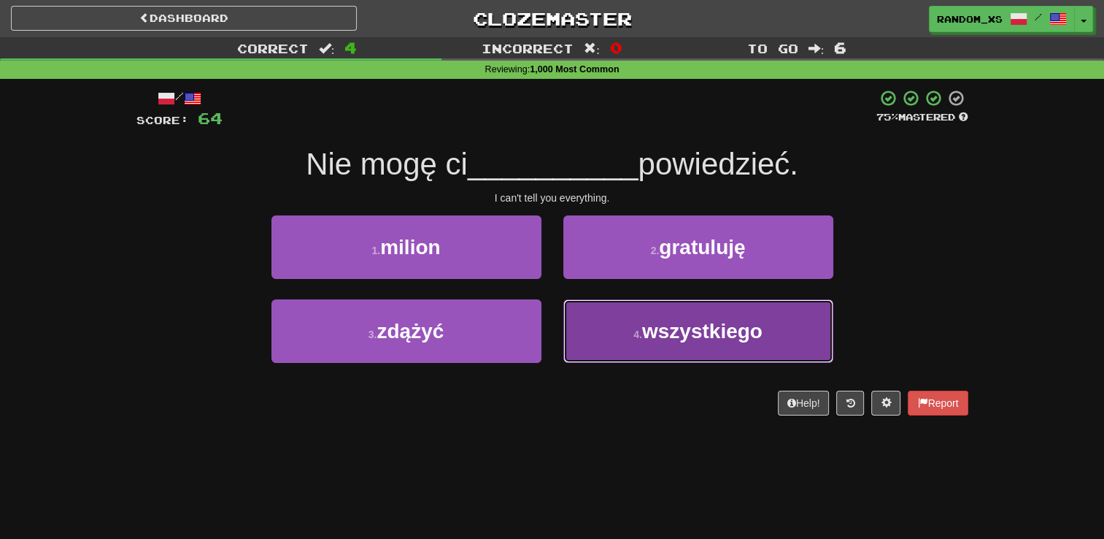
click at [589, 328] on button "4 . wszystkiego" at bounding box center [698, 330] width 270 height 63
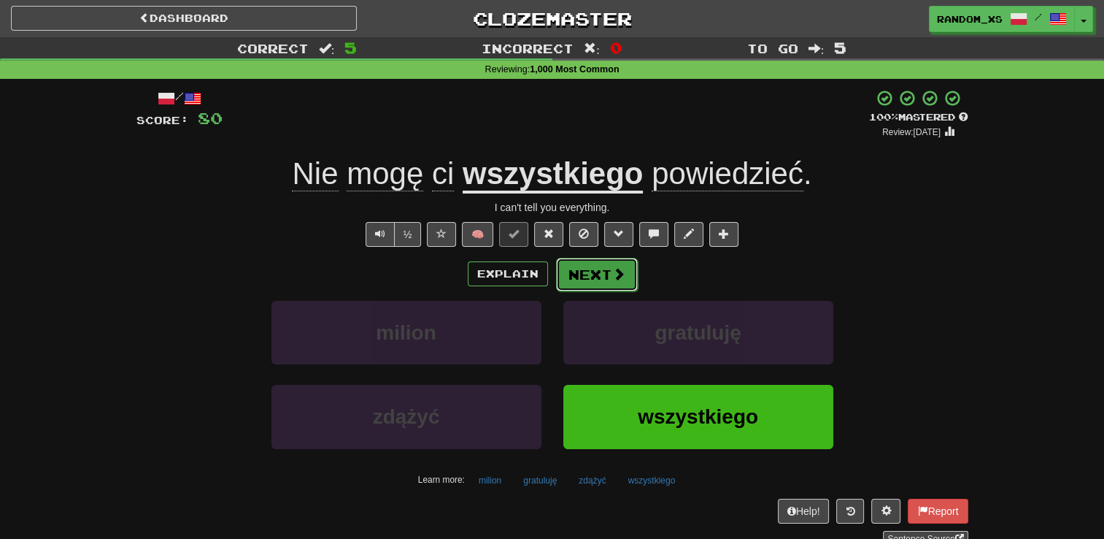
click at [571, 276] on button "Next" at bounding box center [597, 275] width 82 height 34
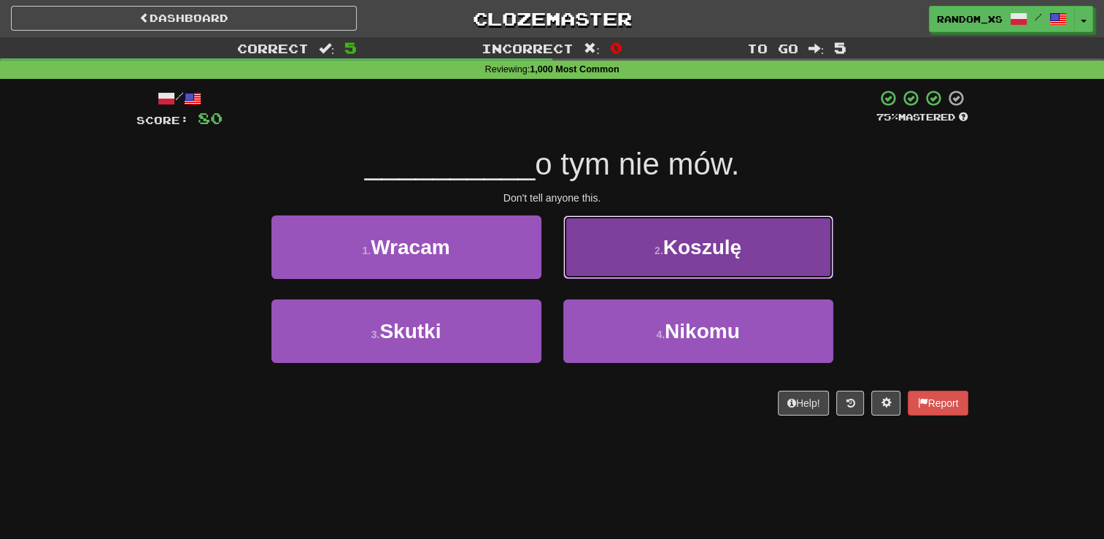
click at [603, 250] on button "2 . Koszulę" at bounding box center [698, 246] width 270 height 63
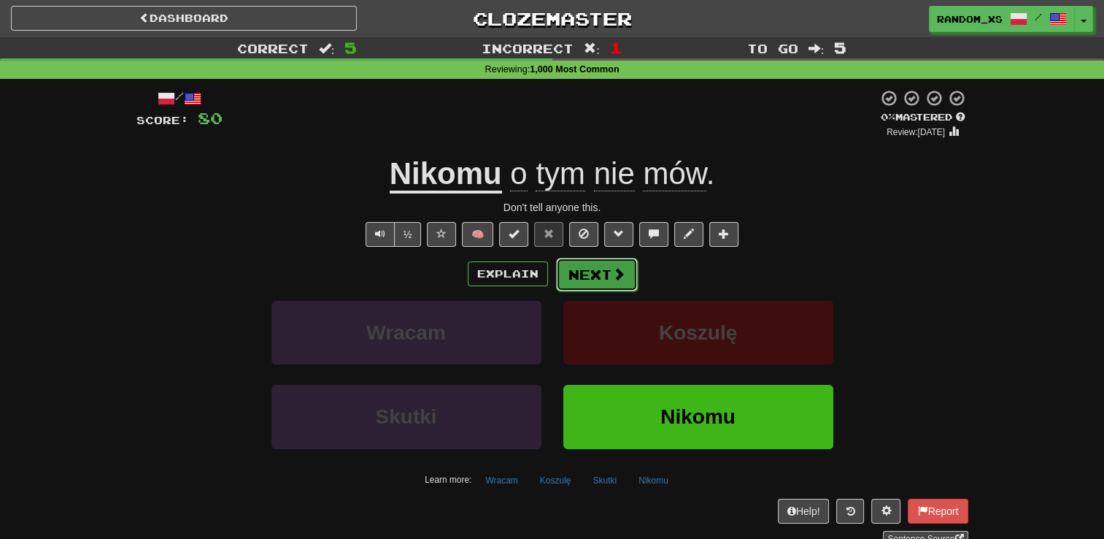
click at [601, 273] on button "Next" at bounding box center [597, 275] width 82 height 34
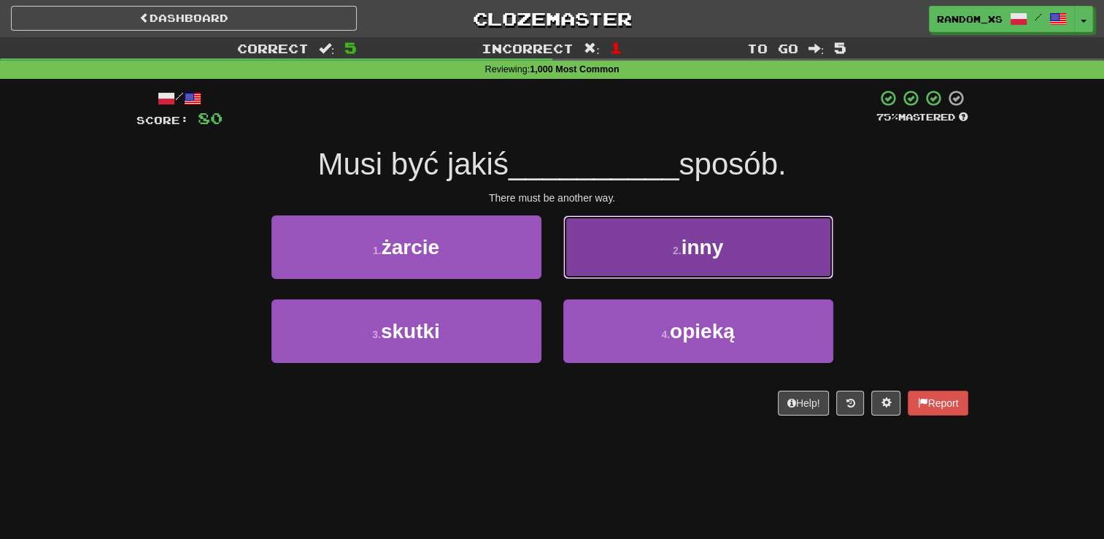
click at [598, 255] on button "2 . inny" at bounding box center [698, 246] width 270 height 63
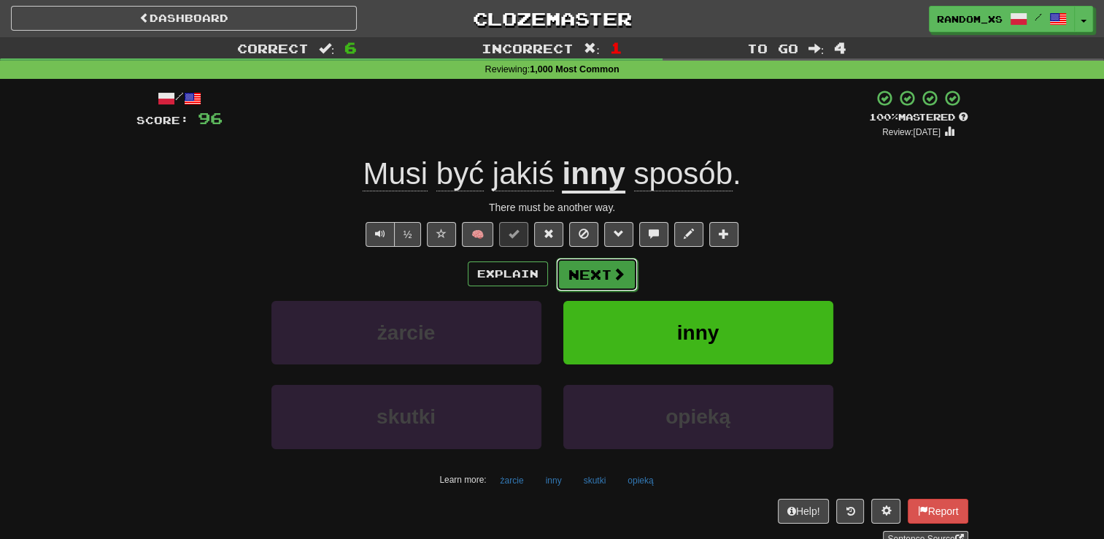
click at [562, 288] on button "Next" at bounding box center [597, 275] width 82 height 34
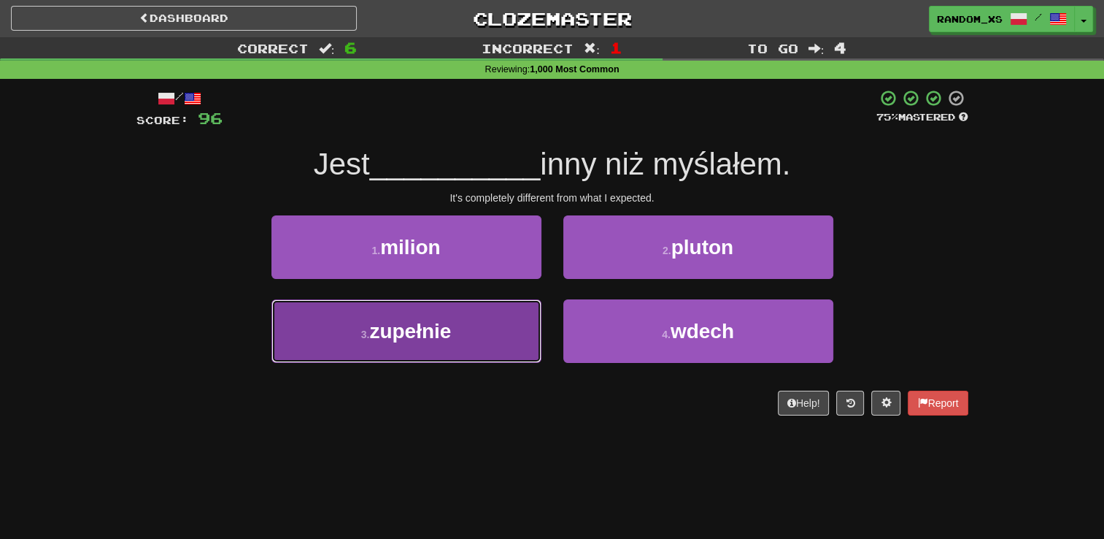
click at [506, 355] on button "3 . zupełnie" at bounding box center [406, 330] width 270 height 63
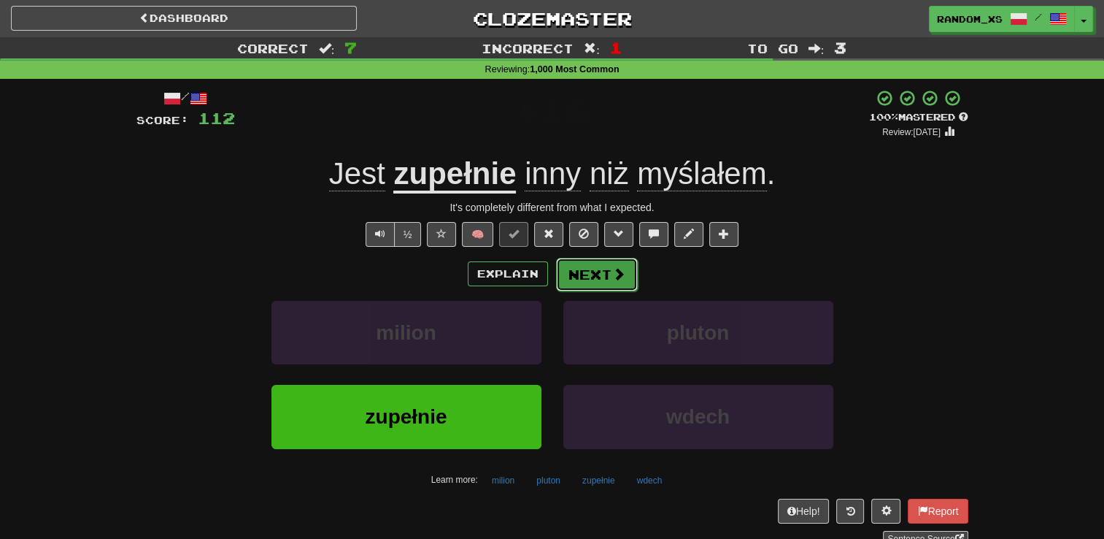
click at [580, 277] on button "Next" at bounding box center [597, 275] width 82 height 34
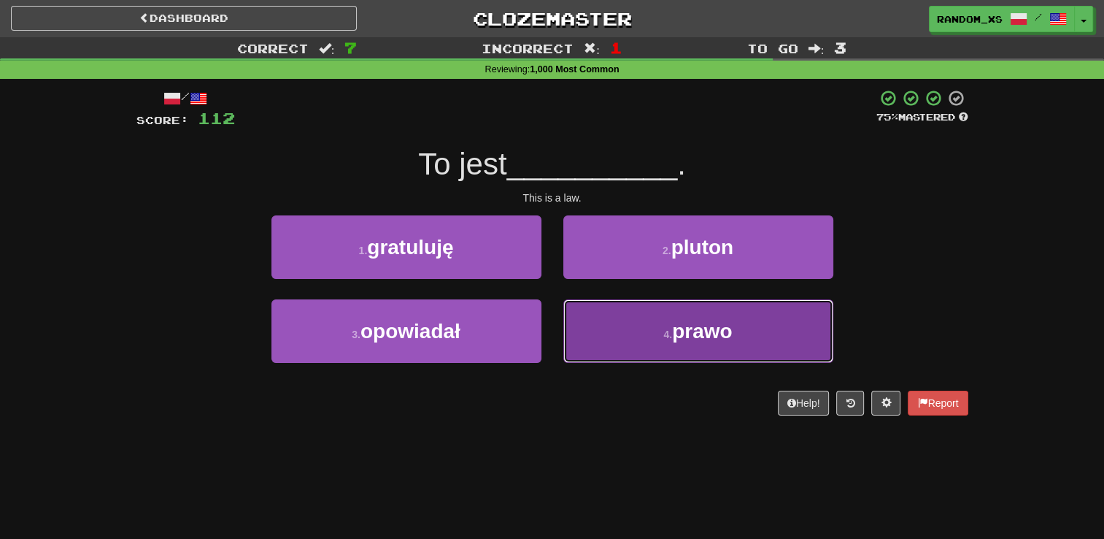
click at [592, 342] on button "4 . prawo" at bounding box center [698, 330] width 270 height 63
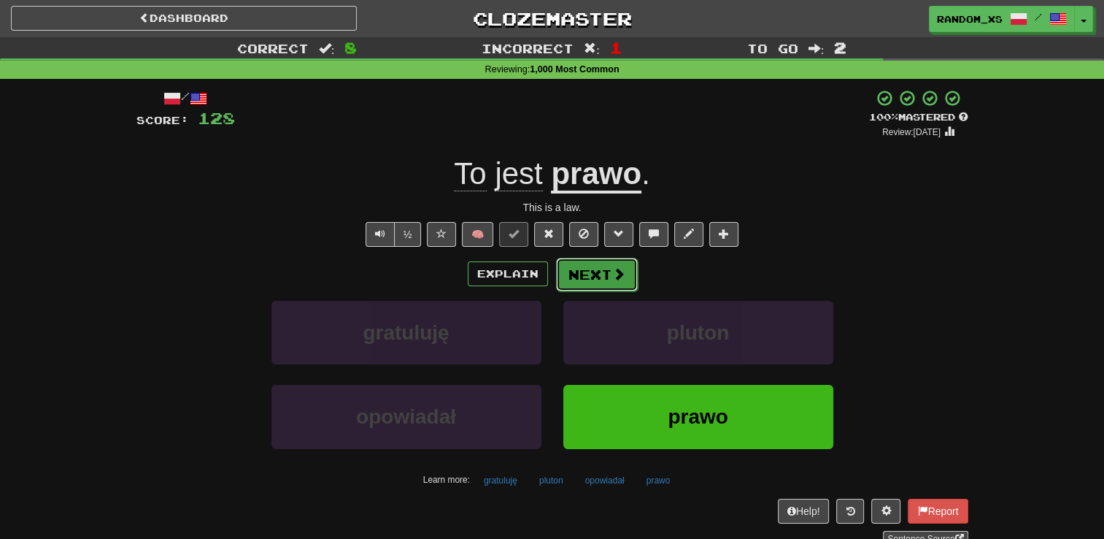
click at [575, 271] on button "Next" at bounding box center [597, 275] width 82 height 34
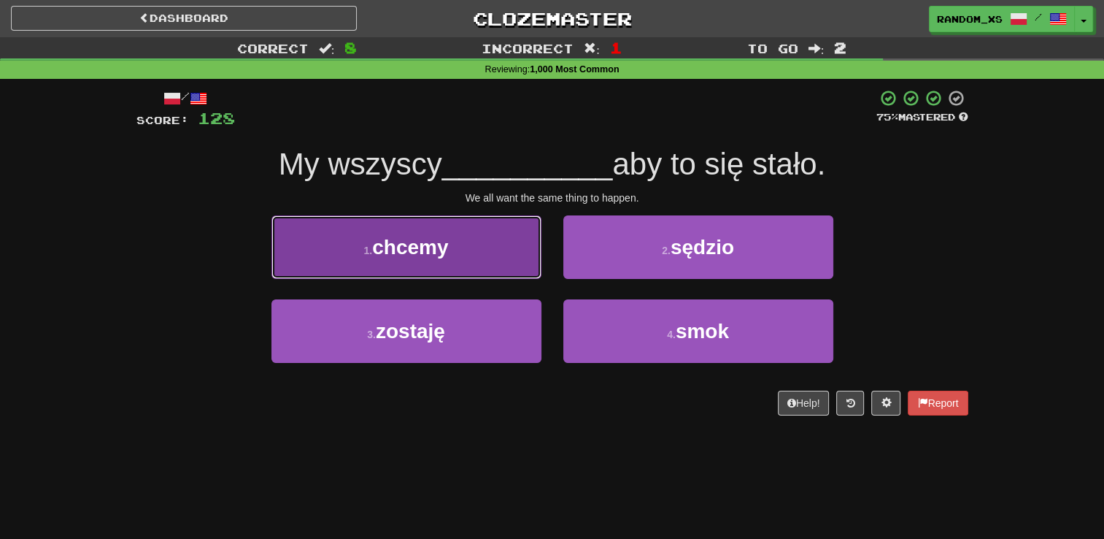
click at [483, 256] on button "1 . chcemy" at bounding box center [406, 246] width 270 height 63
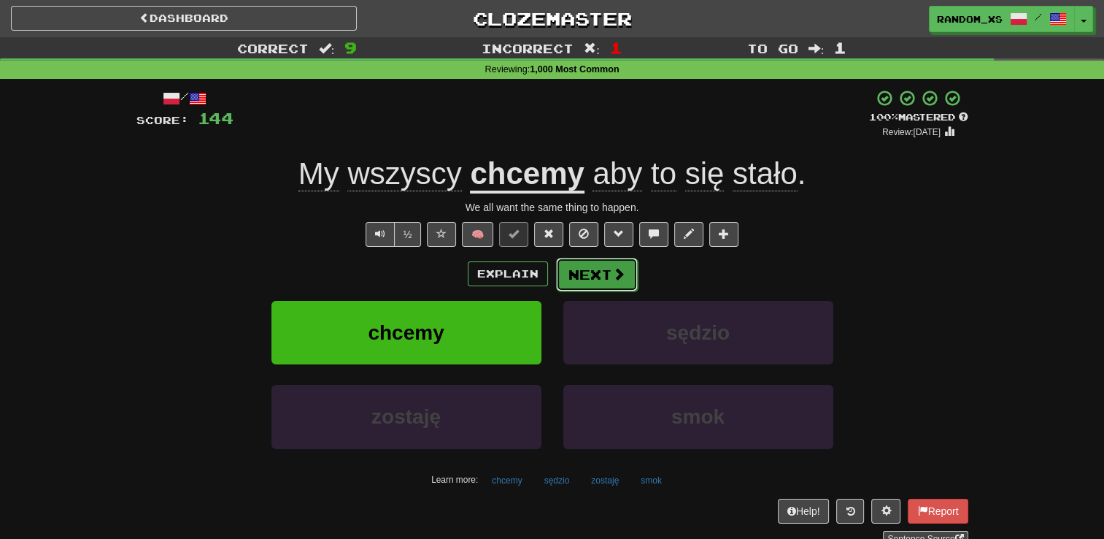
click at [587, 279] on button "Next" at bounding box center [597, 275] width 82 height 34
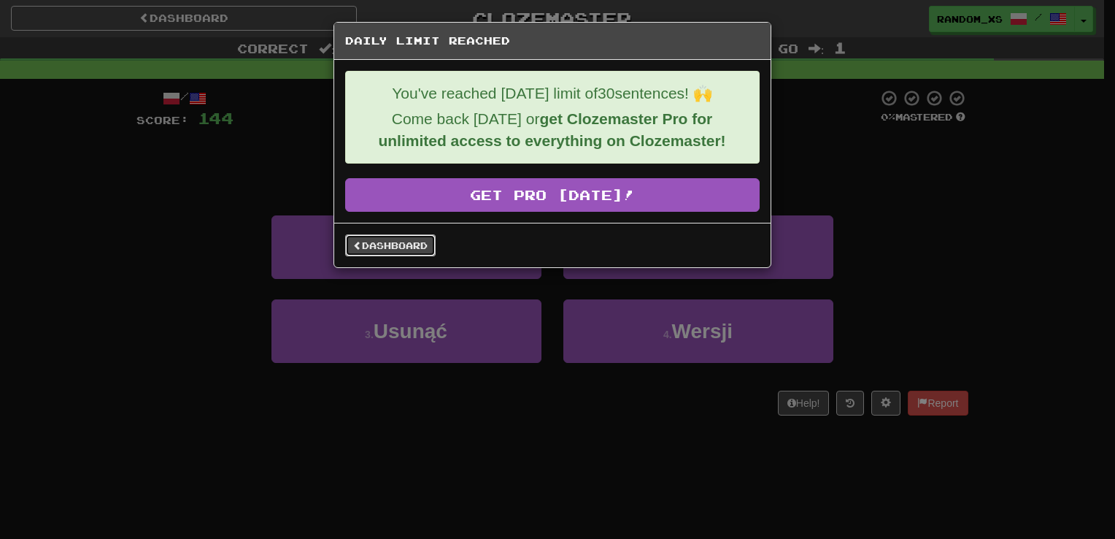
click at [405, 250] on link "Dashboard" at bounding box center [390, 245] width 90 height 22
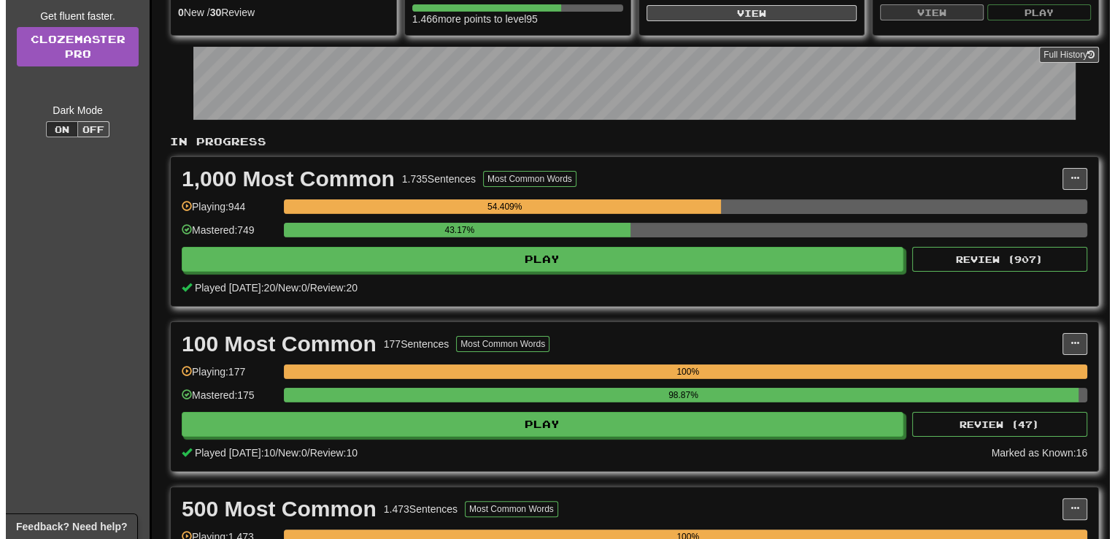
scroll to position [223, 0]
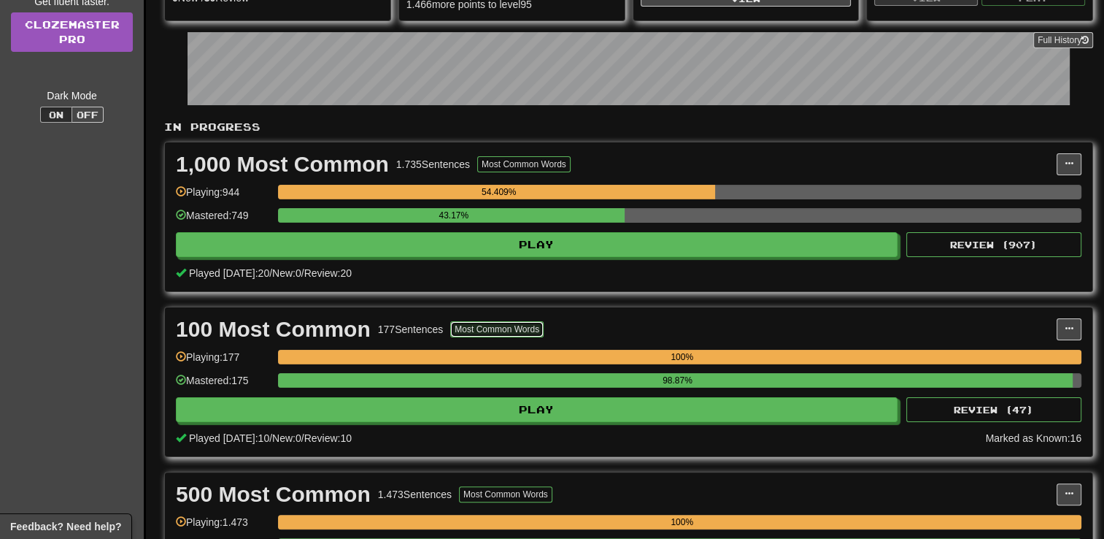
click at [501, 325] on button "Most Common Words" at bounding box center [496, 329] width 93 height 16
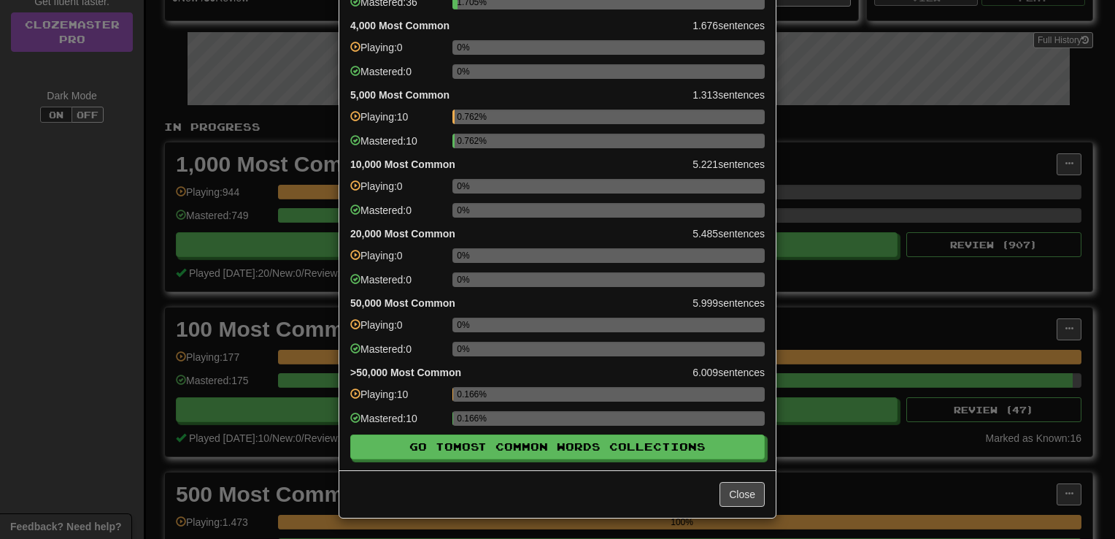
scroll to position [398, 0]
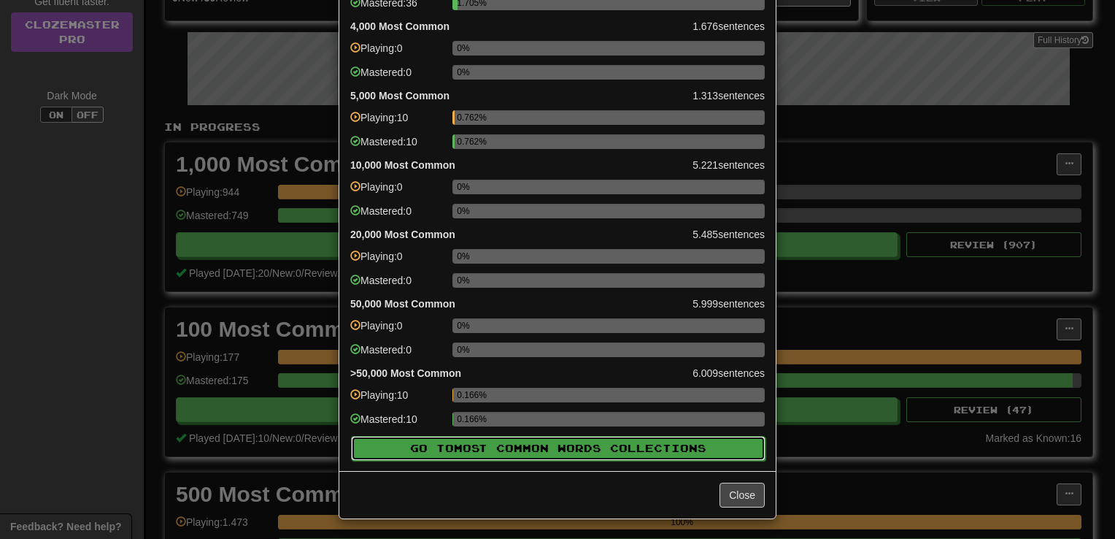
click at [513, 447] on span "Most Common Words" at bounding box center [532, 447] width 156 height 12
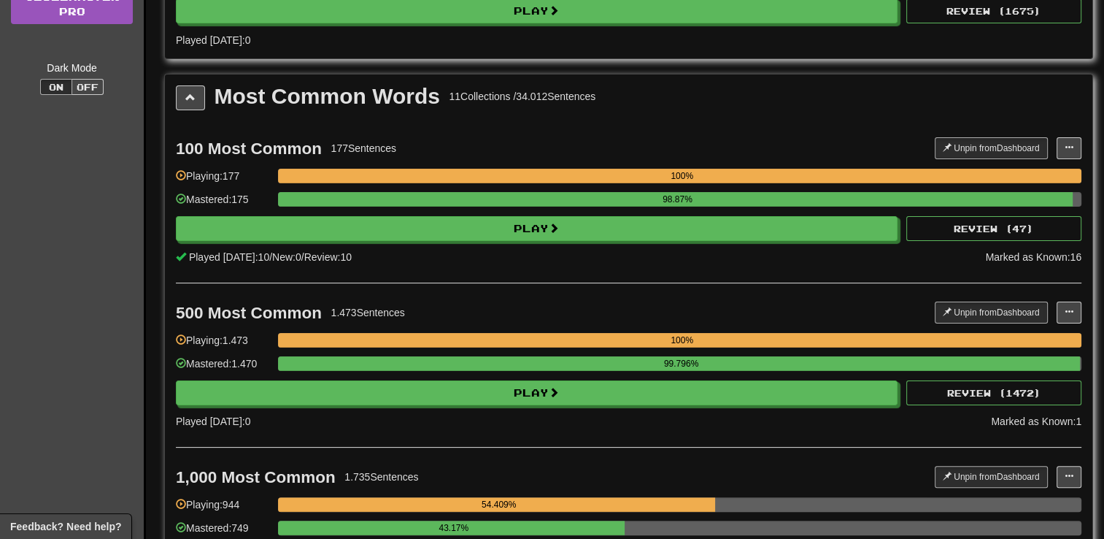
scroll to position [250, 0]
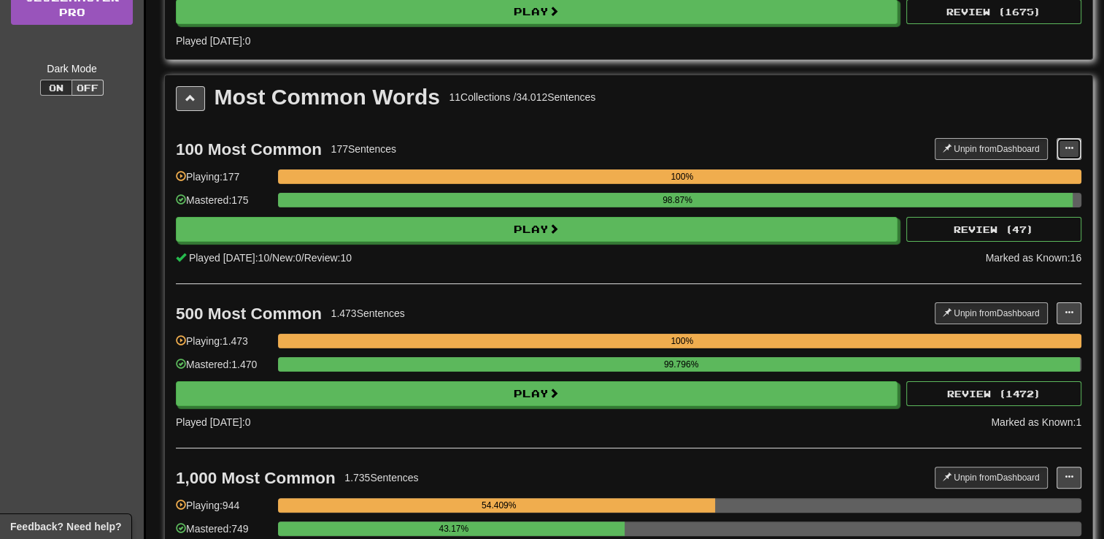
click at [1070, 144] on span at bounding box center [1069, 148] width 9 height 9
click at [995, 172] on span "Manage Sentences" at bounding box center [1022, 175] width 88 height 12
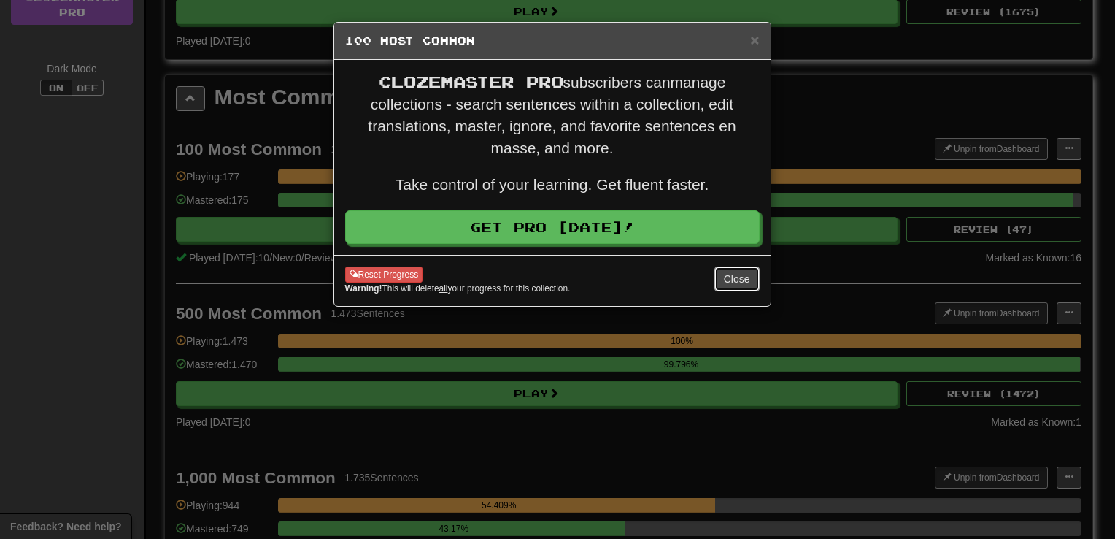
click at [746, 276] on button "Close" at bounding box center [736, 278] width 45 height 25
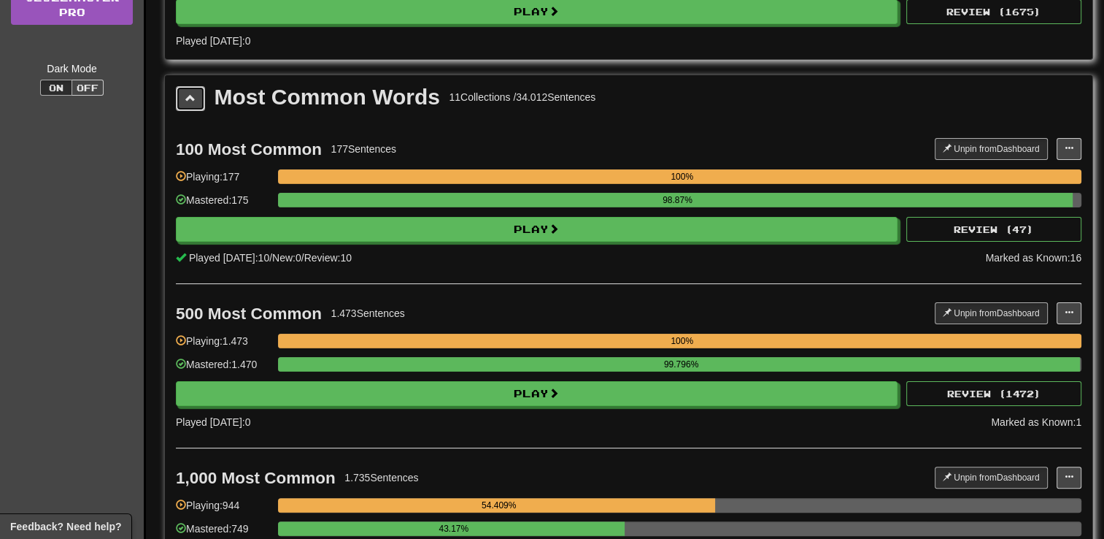
click at [190, 102] on button at bounding box center [190, 98] width 29 height 25
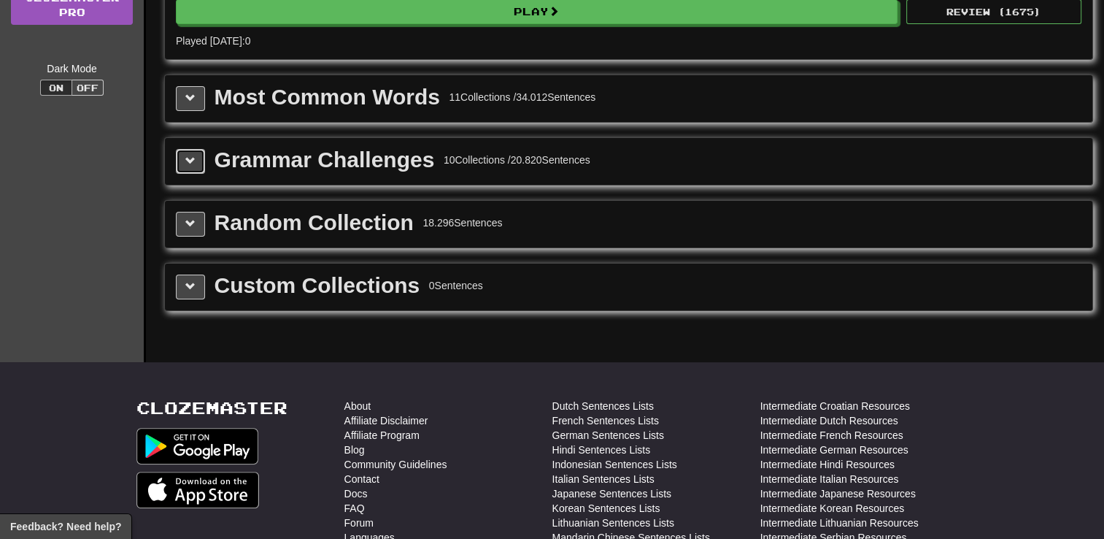
click at [189, 165] on button at bounding box center [190, 161] width 29 height 25
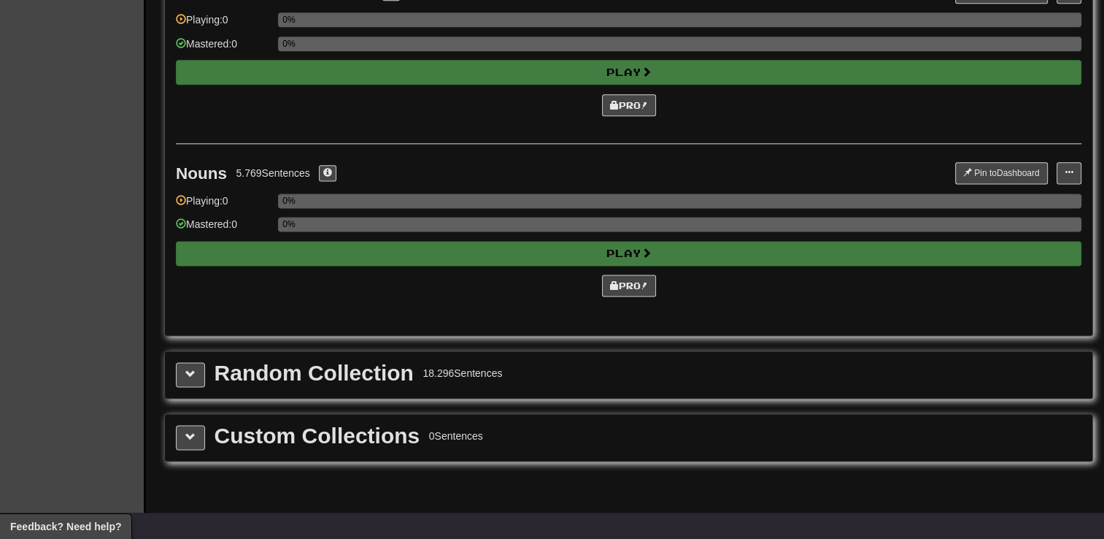
scroll to position [1911, 0]
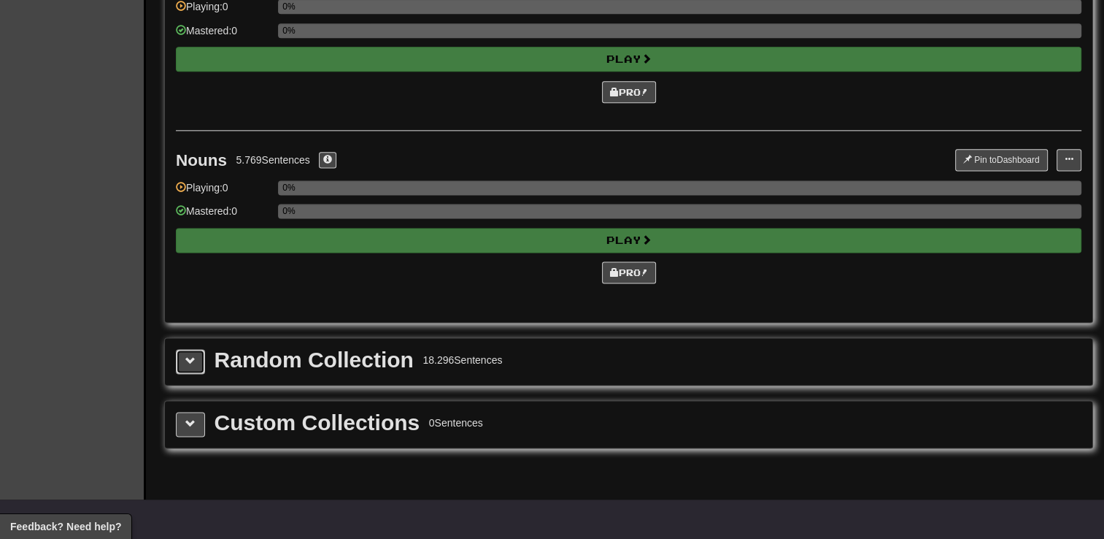
click at [193, 355] on span at bounding box center [190, 360] width 10 height 10
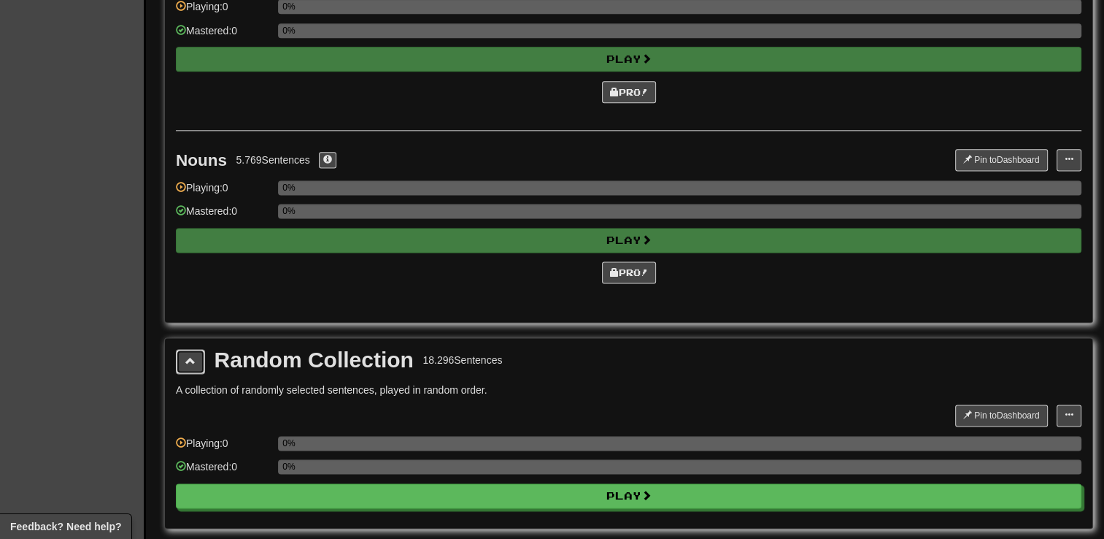
click at [189, 355] on span at bounding box center [190, 360] width 10 height 10
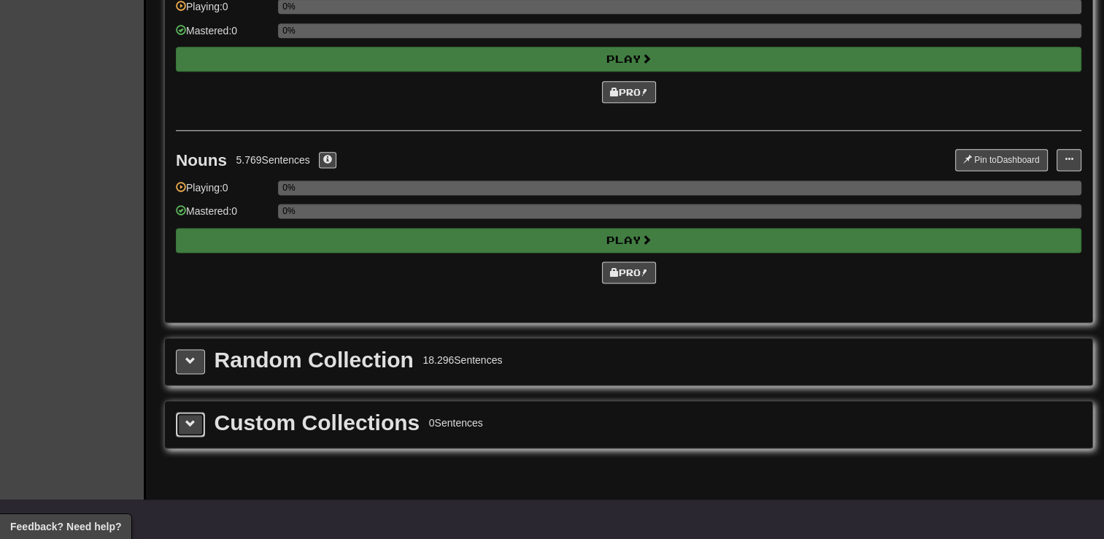
click at [196, 412] on button at bounding box center [190, 424] width 29 height 25
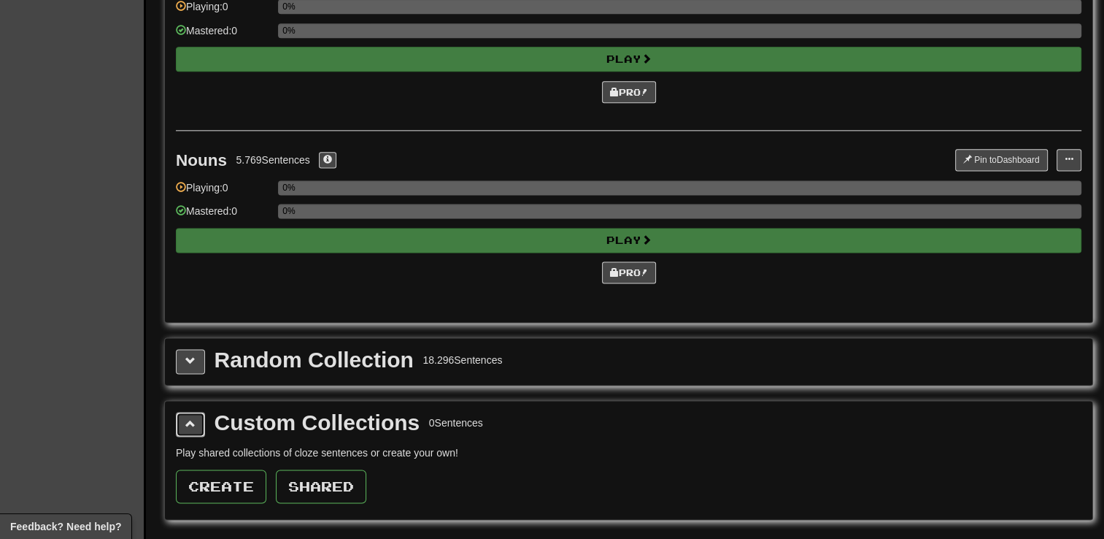
click at [196, 412] on button at bounding box center [190, 424] width 29 height 25
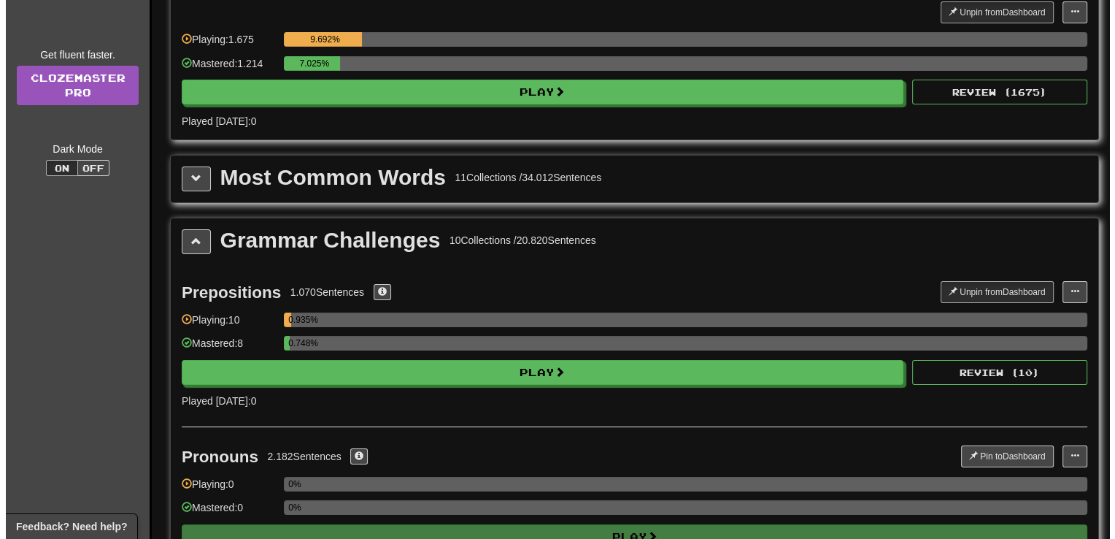
scroll to position [168, 0]
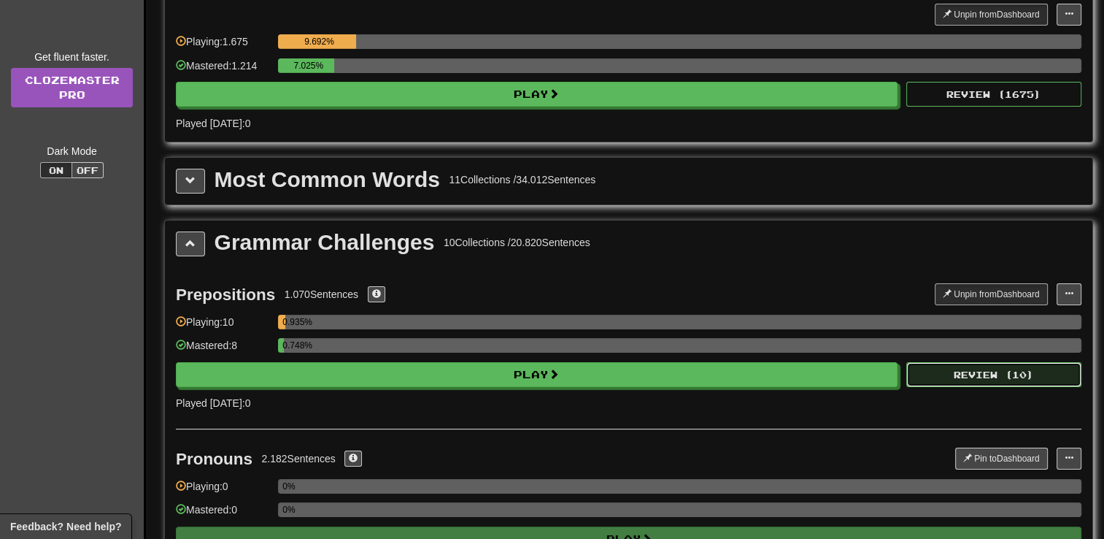
click at [970, 376] on button "Review ( 10 )" at bounding box center [993, 374] width 175 height 25
select select "**"
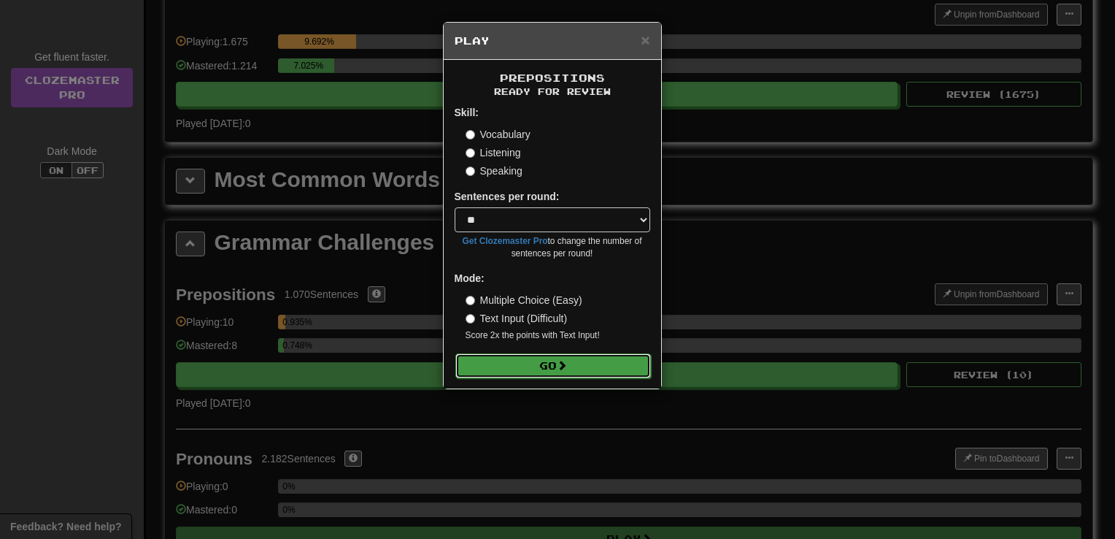
click at [555, 367] on button "Go" at bounding box center [553, 365] width 196 height 25
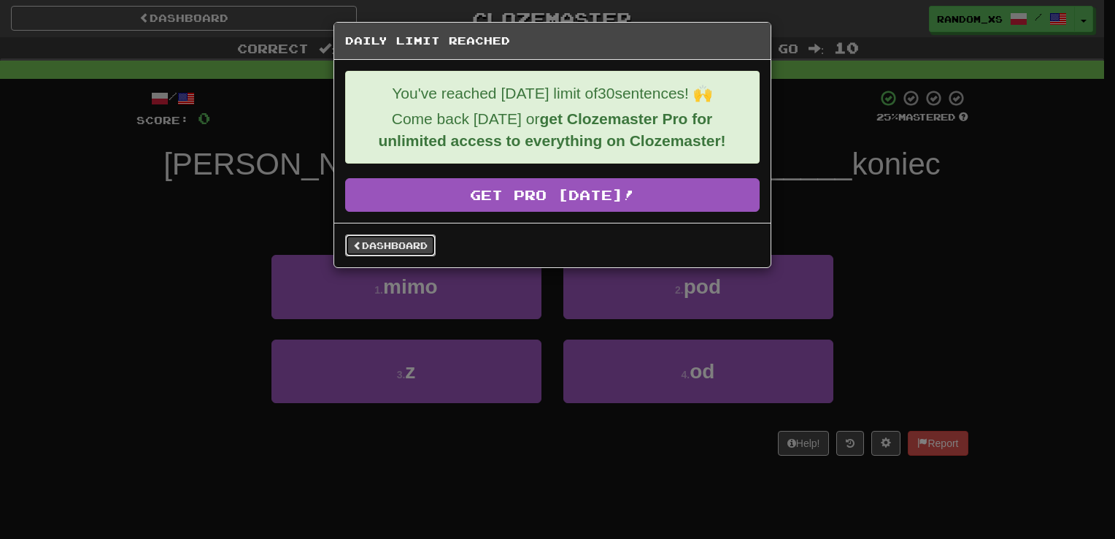
click at [401, 247] on link "Dashboard" at bounding box center [390, 245] width 90 height 22
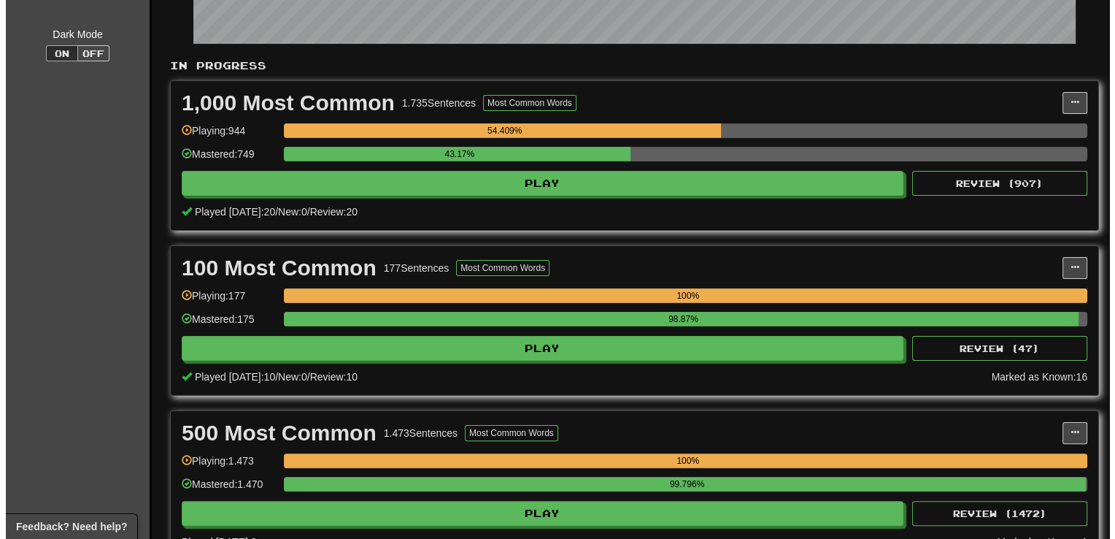
scroll to position [260, 0]
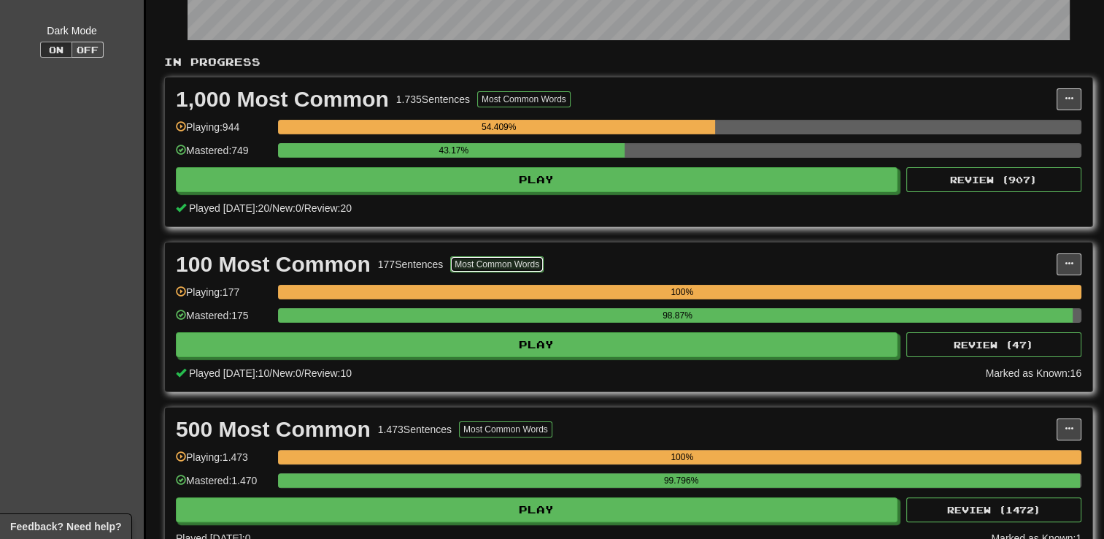
click at [501, 261] on button "Most Common Words" at bounding box center [496, 264] width 93 height 16
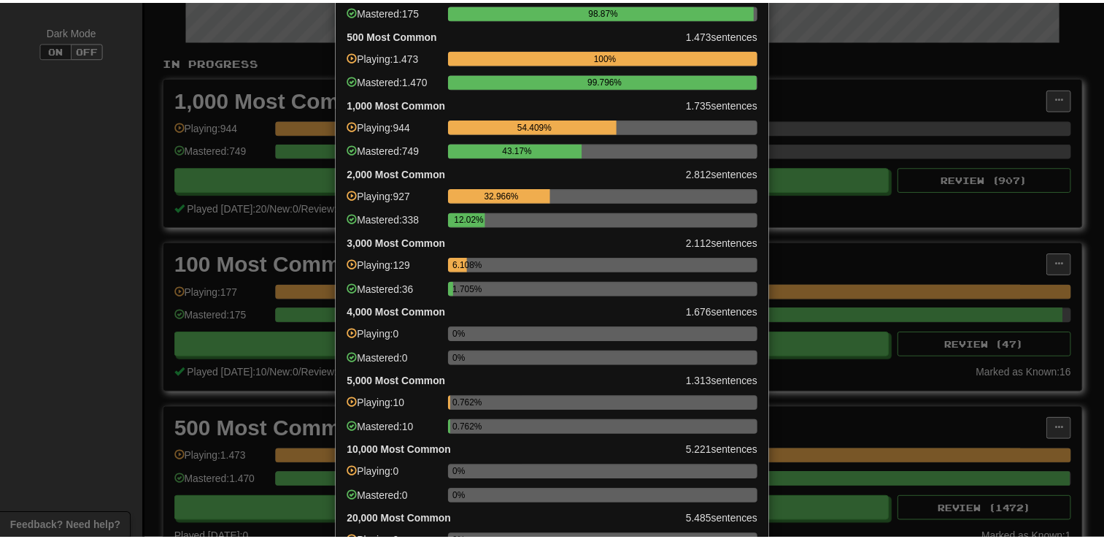
scroll to position [0, 0]
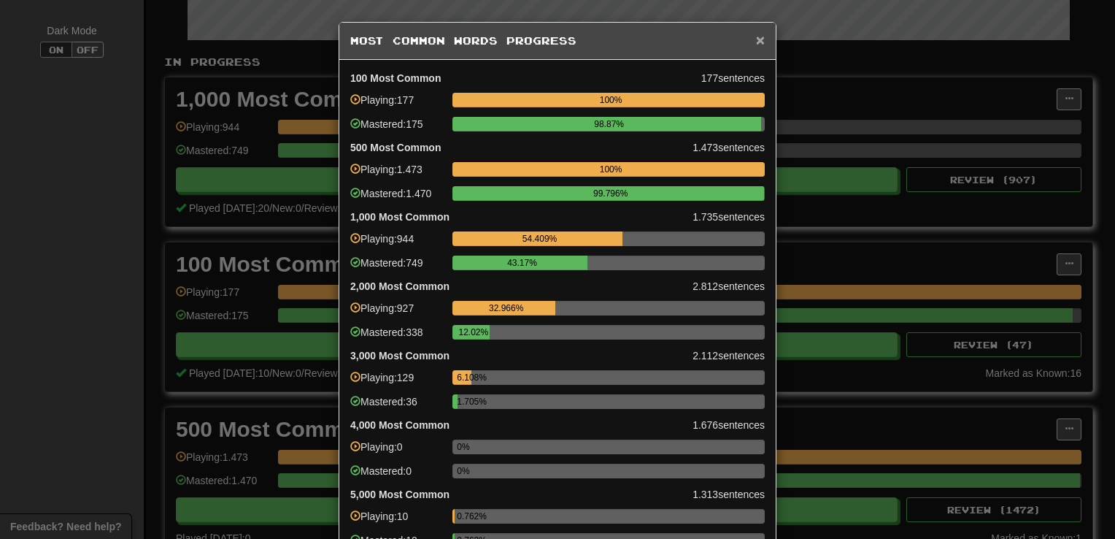
click at [756, 39] on span "×" at bounding box center [760, 39] width 9 height 17
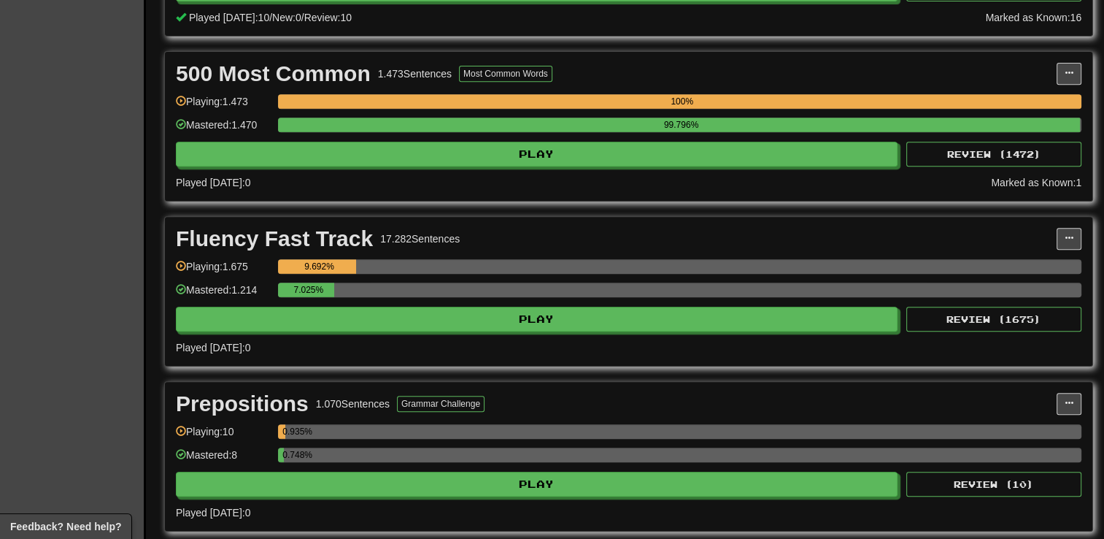
scroll to position [616, 0]
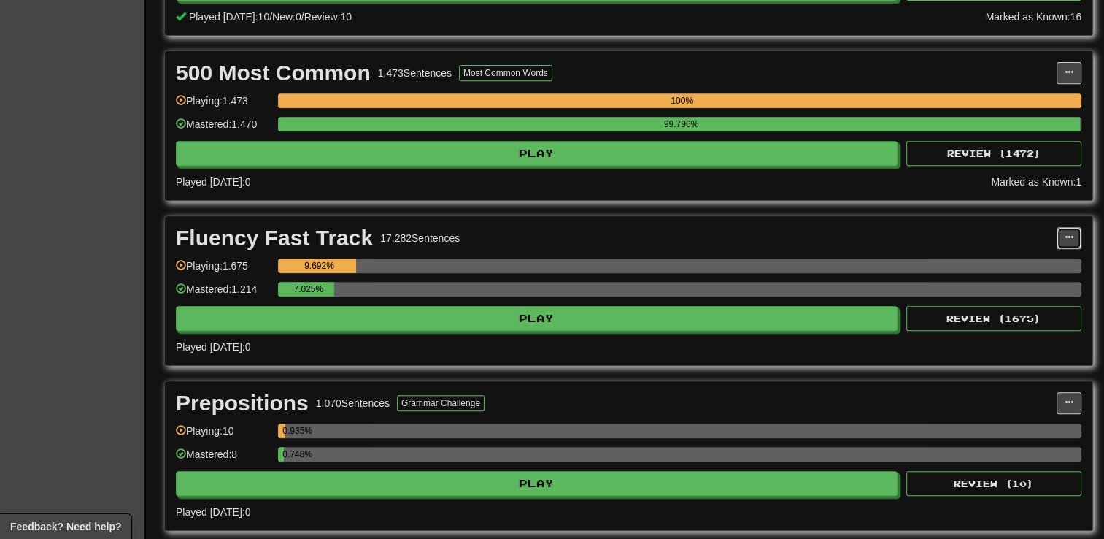
click at [1065, 234] on span at bounding box center [1069, 237] width 9 height 9
click at [995, 265] on link "Manage Sentences" at bounding box center [1005, 264] width 151 height 19
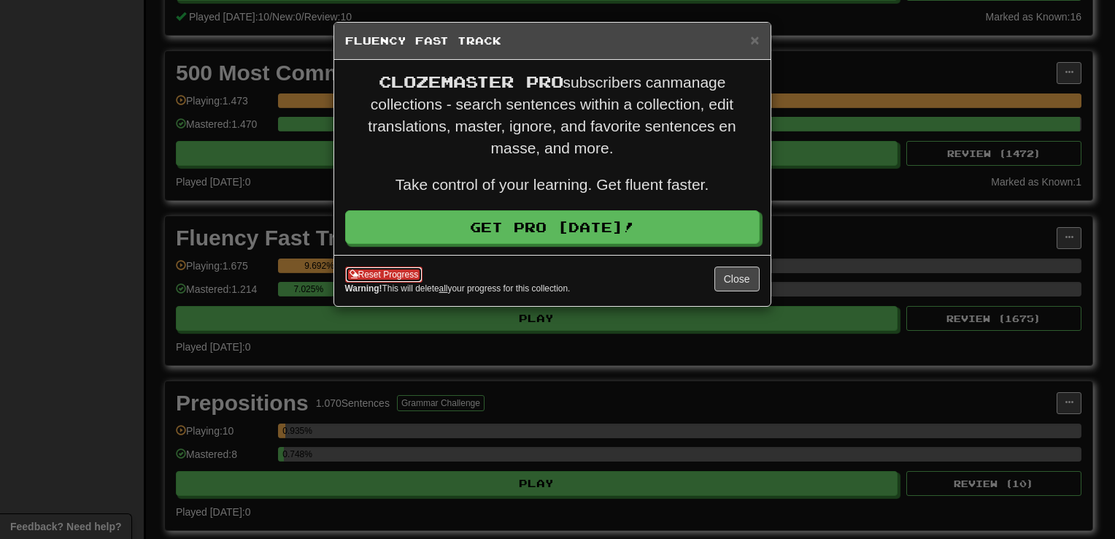
click at [391, 275] on button "Reset Progress" at bounding box center [384, 274] width 78 height 16
click at [397, 274] on button "Reset Progress" at bounding box center [384, 274] width 78 height 16
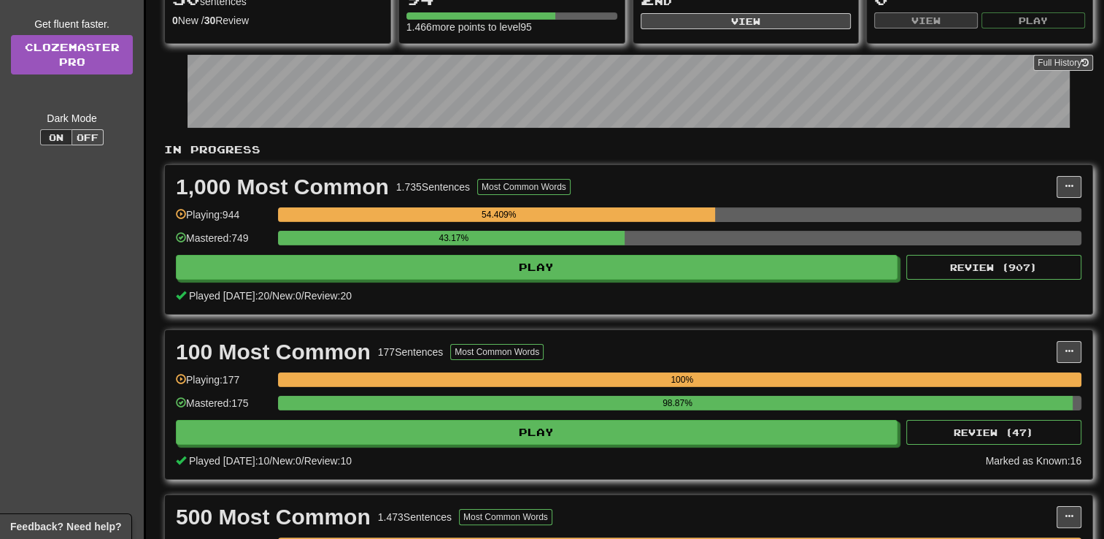
scroll to position [162, 0]
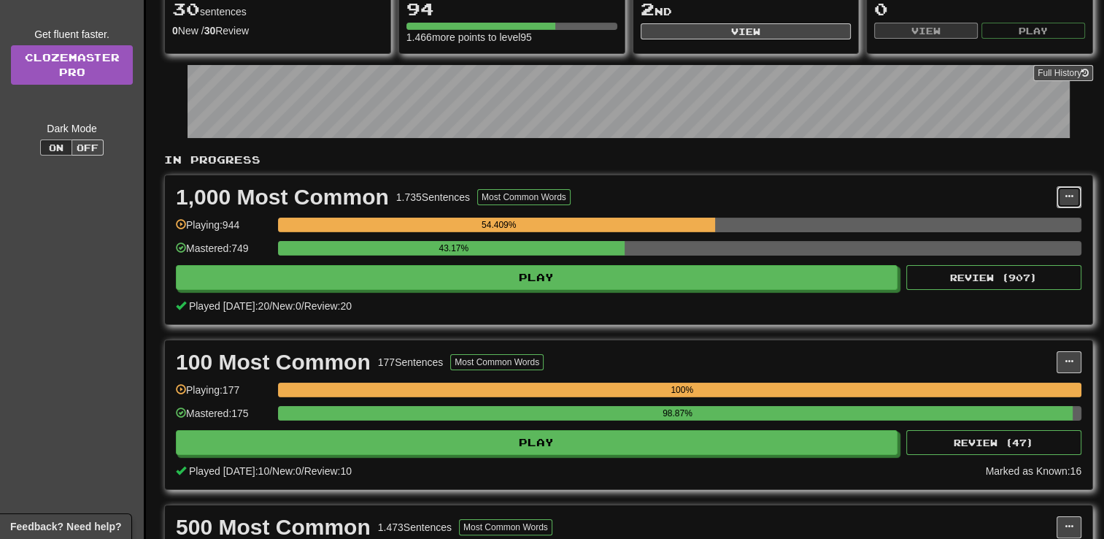
click at [1070, 196] on span at bounding box center [1069, 196] width 9 height 9
click at [998, 252] on span "Unpin from Dashboard" at bounding box center [1014, 256] width 103 height 12
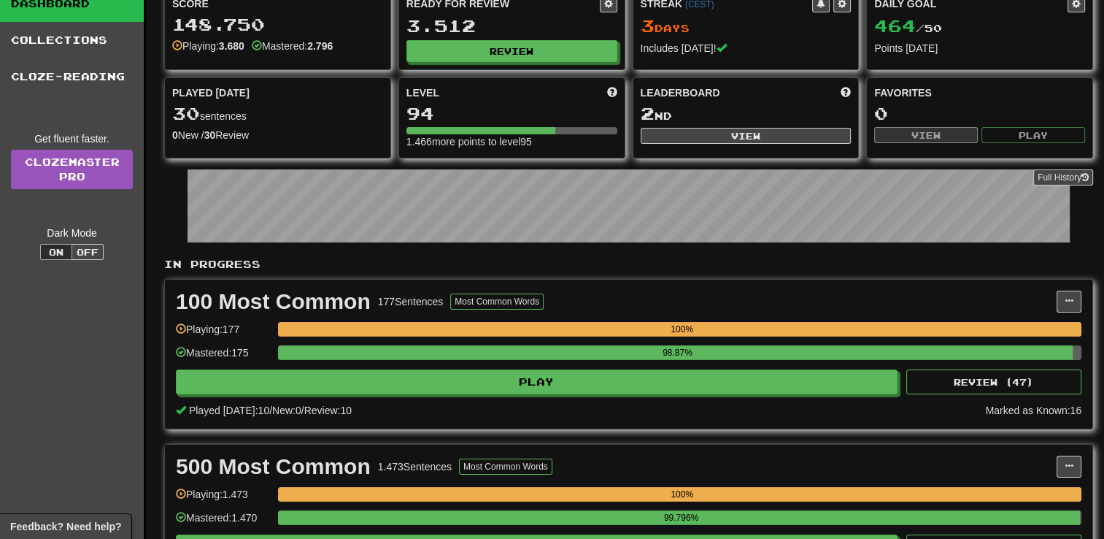
scroll to position [0, 0]
